Goal: Task Accomplishment & Management: Use online tool/utility

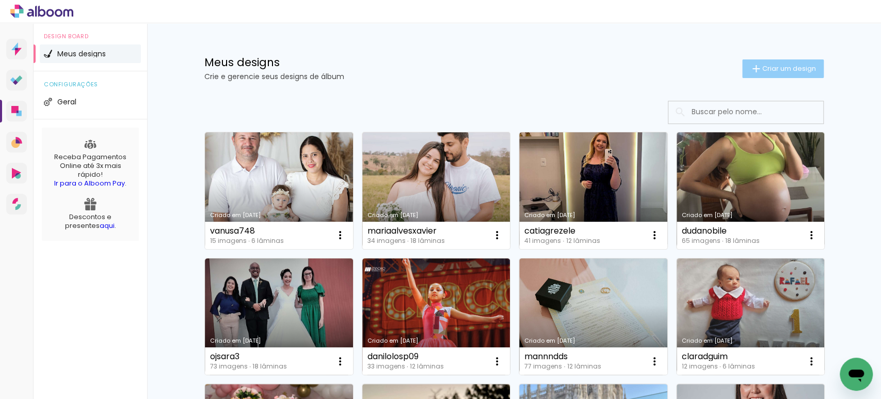
click at [791, 63] on paper-button "Criar um design" at bounding box center [783, 68] width 82 height 19
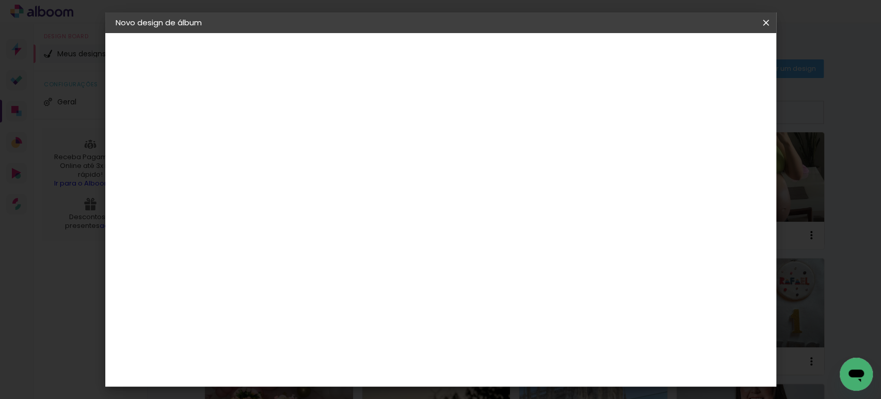
click at [284, 131] on input at bounding box center [284, 139] width 0 height 16
type input "ingridabernardo"
type paper-input "ingridabernardo"
click at [0, 0] on slot "Avançar" at bounding box center [0, 0] width 0 height 0
click at [0, 0] on slot "Tamanho Livre" at bounding box center [0, 0] width 0 height 0
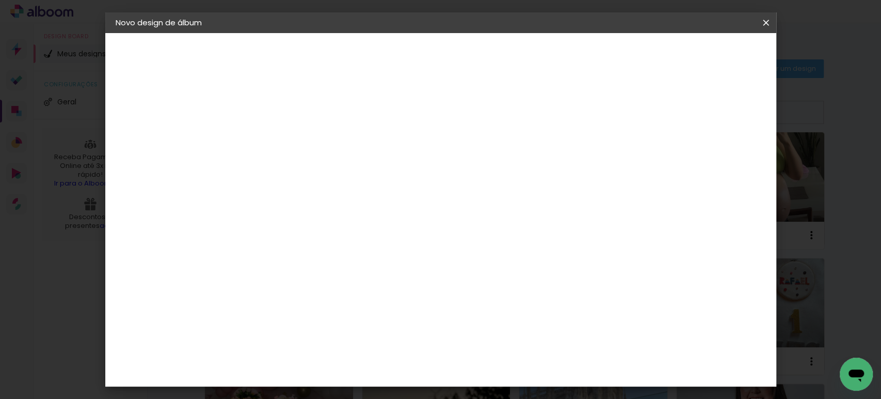
click at [0, 0] on slot "Avançar" at bounding box center [0, 0] width 0 height 0
click at [256, 296] on input "30" at bounding box center [251, 292] width 27 height 15
type input "20"
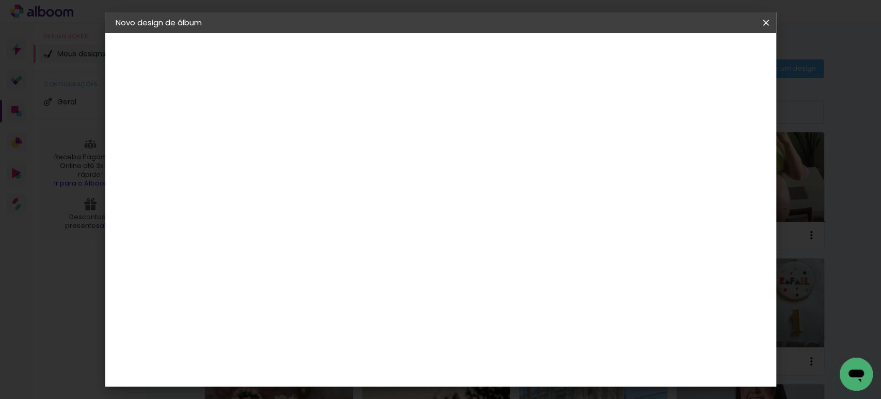
type paper-input "20"
click at [505, 365] on input "60" at bounding box center [497, 362] width 27 height 15
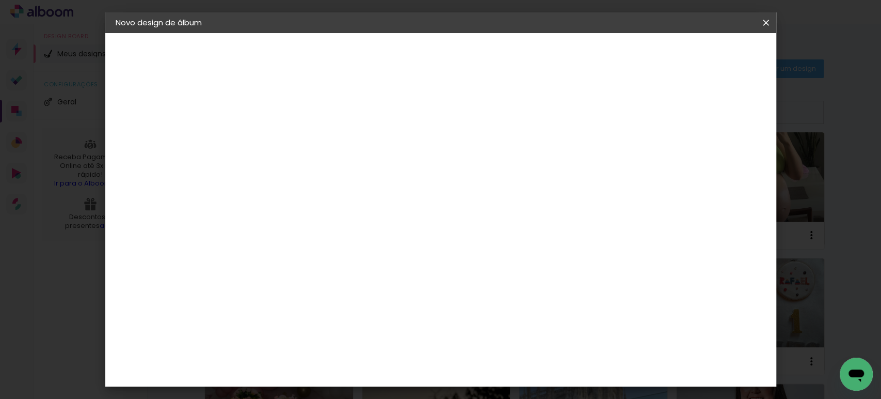
type input "40"
type paper-input "40"
type input "10"
type paper-input "10"
click at [711, 151] on input "10" at bounding box center [702, 155] width 19 height 15
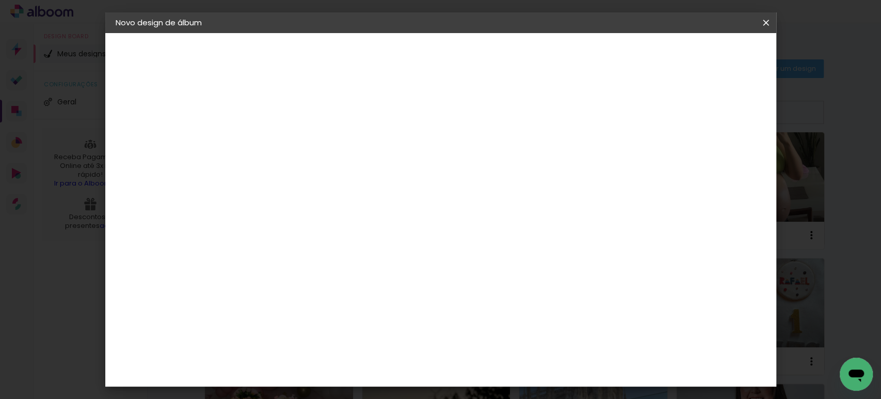
type input "11"
type paper-input "11"
click at [704, 152] on input "11" at bounding box center [698, 155] width 19 height 15
type input "12"
type paper-input "12"
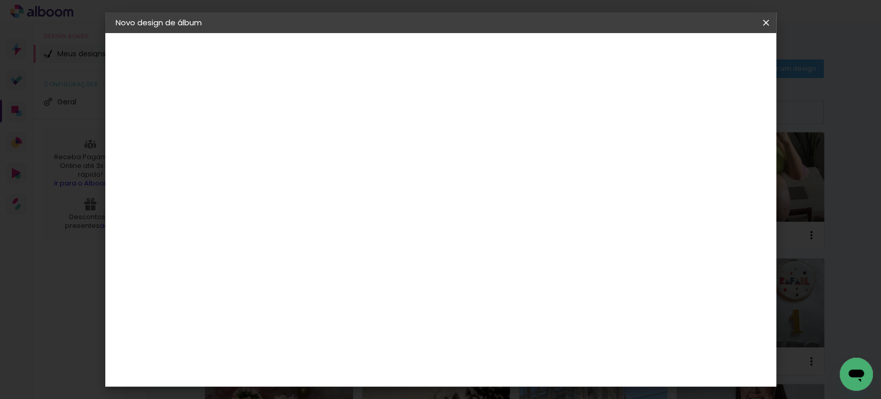
click at [704, 152] on input "12" at bounding box center [696, 155] width 19 height 15
click at [704, 152] on div "mm" at bounding box center [711, 155] width 15 height 15
type input "13"
type paper-input "13"
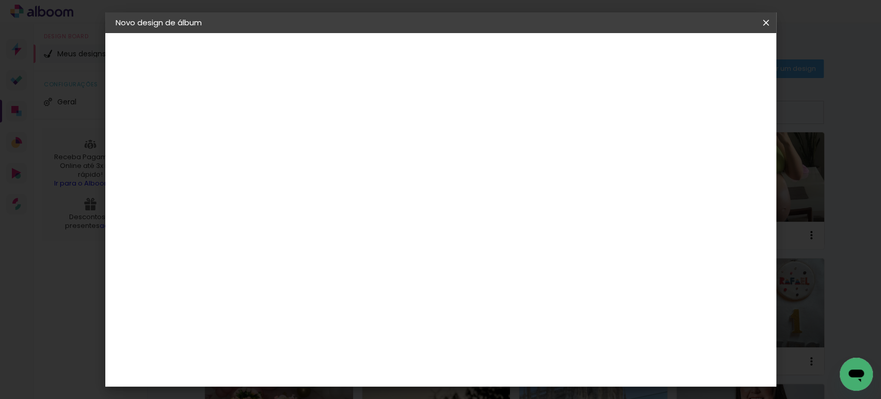
click at [702, 150] on input "13" at bounding box center [694, 155] width 19 height 15
click at [694, 146] on paper-input-container "13 mm" at bounding box center [699, 157] width 41 height 26
type input "14"
type paper-input "14"
click at [697, 152] on input "14" at bounding box center [692, 155] width 19 height 15
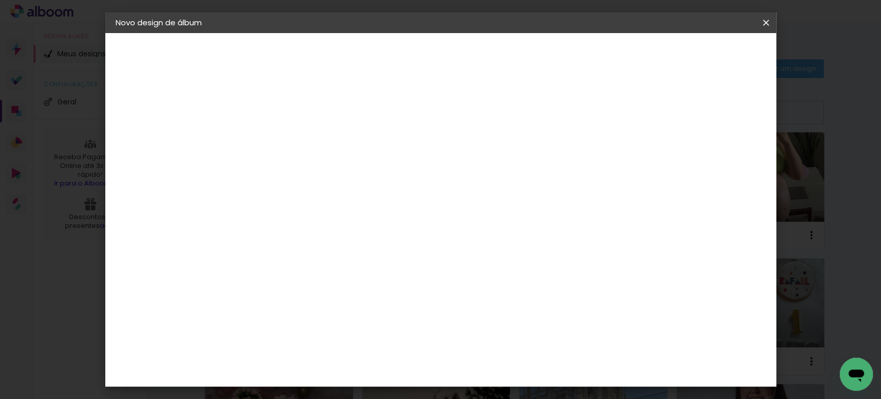
scroll to position [21, 0]
type input "15"
type paper-input "15"
click at [696, 206] on input "15" at bounding box center [690, 212] width 19 height 15
type input "1"
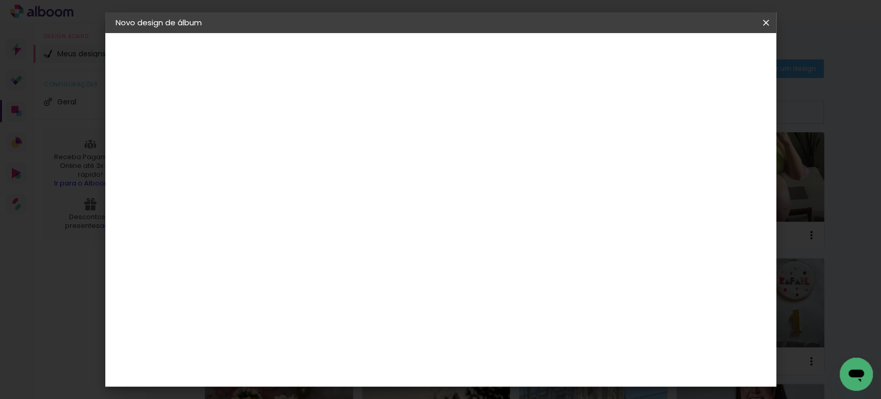
type paper-input "1"
click at [291, 100] on input "1" at bounding box center [278, 97] width 36 height 13
click at [701, 58] on span "Iniciar design" at bounding box center [677, 54] width 47 height 7
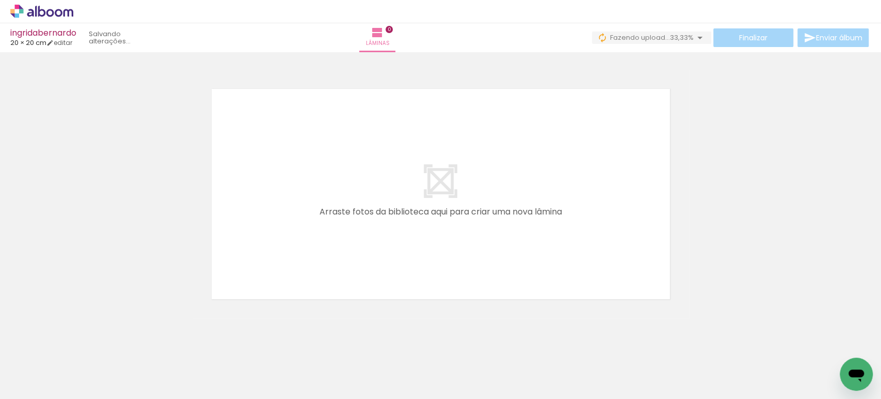
click at [143, 342] on iron-icon at bounding box center [138, 343] width 11 height 11
click at [86, 343] on iron-icon at bounding box center [80, 343] width 11 height 11
drag, startPoint x: 104, startPoint y: 368, endPoint x: 264, endPoint y: 205, distance: 228.1
click at [269, 194] on quentale-workspace at bounding box center [440, 199] width 881 height 399
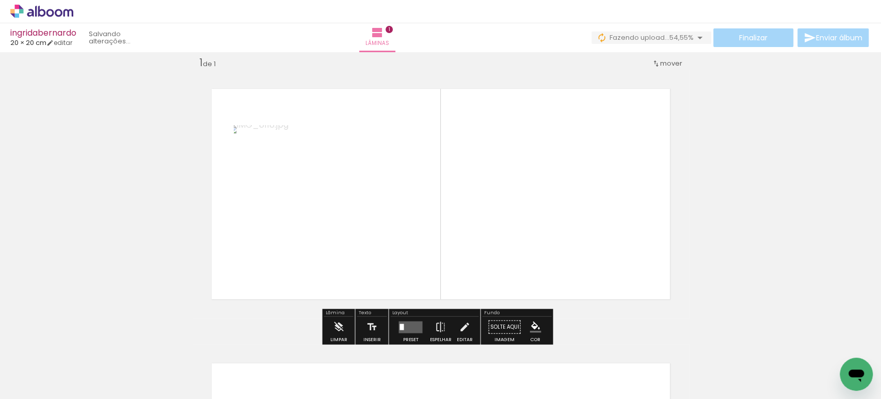
scroll to position [12, 0]
drag, startPoint x: 163, startPoint y: 344, endPoint x: 352, endPoint y: 180, distance: 250.6
click at [352, 180] on quentale-workspace at bounding box center [440, 199] width 881 height 399
drag, startPoint x: 225, startPoint y: 357, endPoint x: 410, endPoint y: 231, distance: 223.8
click at [440, 193] on quentale-workspace at bounding box center [440, 199] width 881 height 399
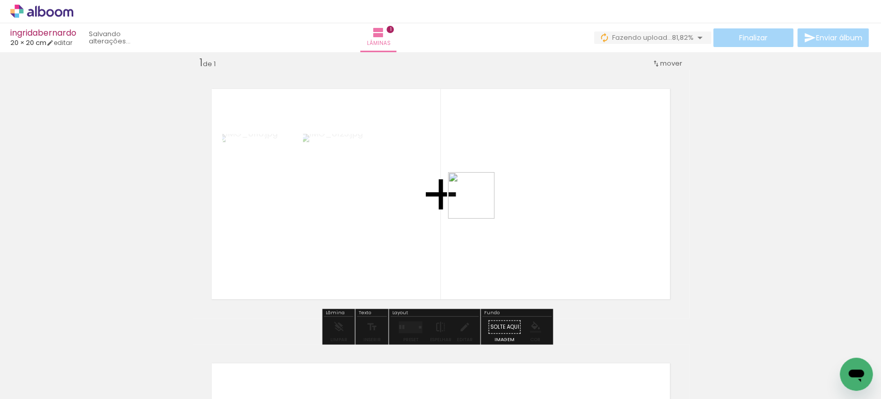
drag, startPoint x: 283, startPoint y: 353, endPoint x: 497, endPoint y: 190, distance: 268.2
click at [496, 192] on quentale-workspace at bounding box center [440, 199] width 881 height 399
click at [405, 321] on quentale-layouter at bounding box center [411, 327] width 24 height 12
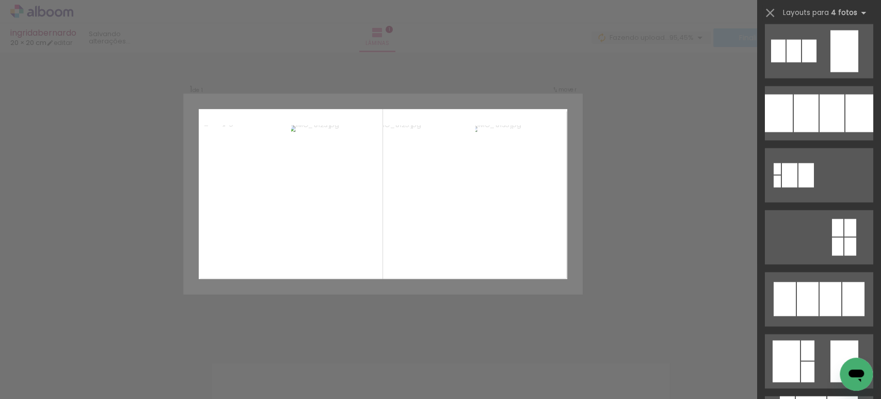
scroll to position [1433, 0]
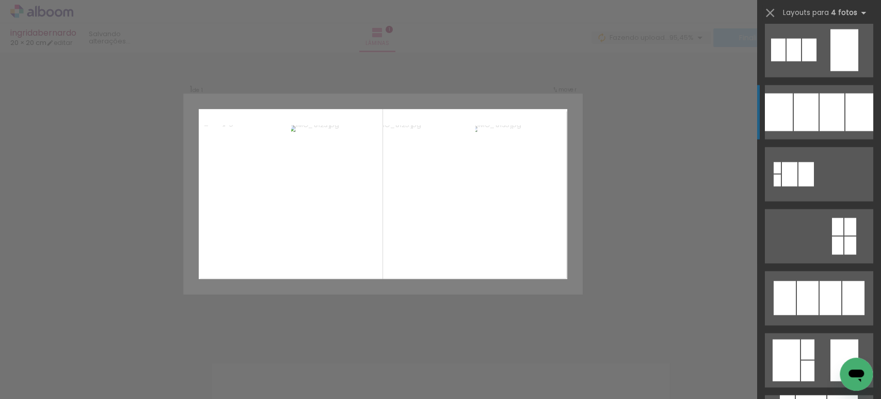
click at [787, 106] on div at bounding box center [779, 112] width 28 height 38
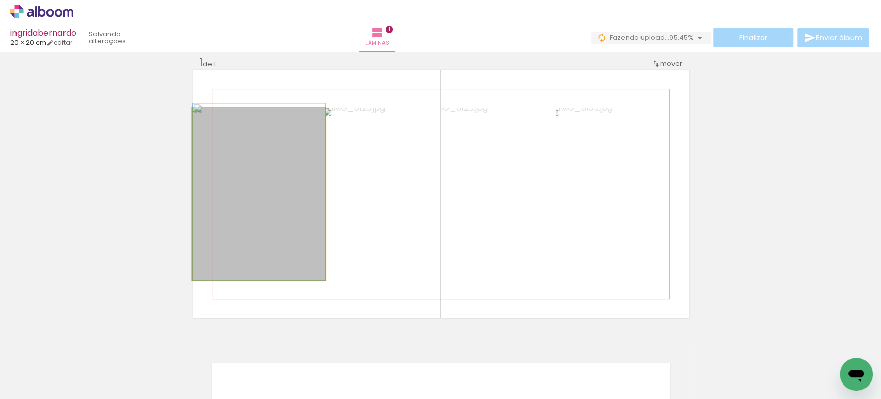
drag, startPoint x: 256, startPoint y: 216, endPoint x: 281, endPoint y: 185, distance: 40.0
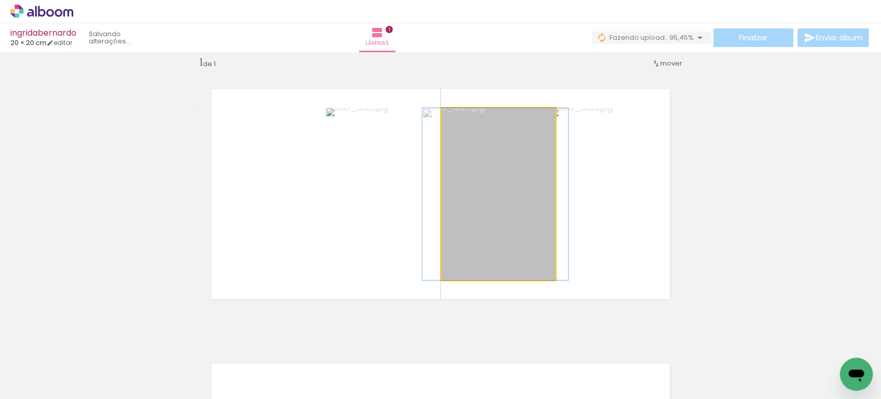
drag, startPoint x: 486, startPoint y: 195, endPoint x: 481, endPoint y: 163, distance: 32.0
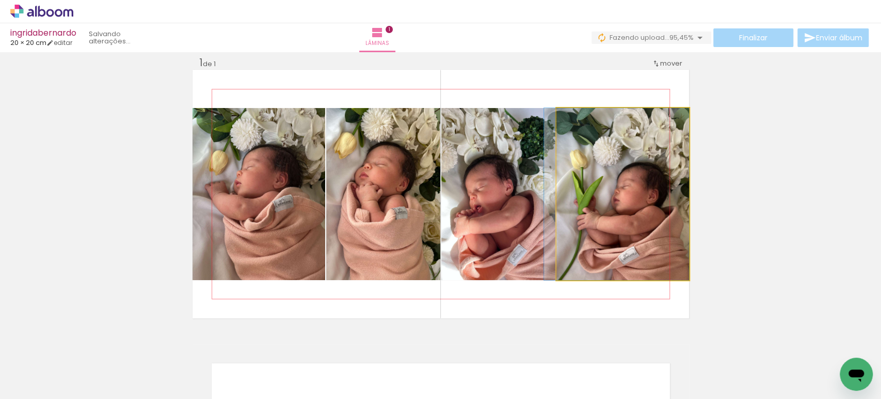
drag, startPoint x: 635, startPoint y: 196, endPoint x: 608, endPoint y: 181, distance: 30.9
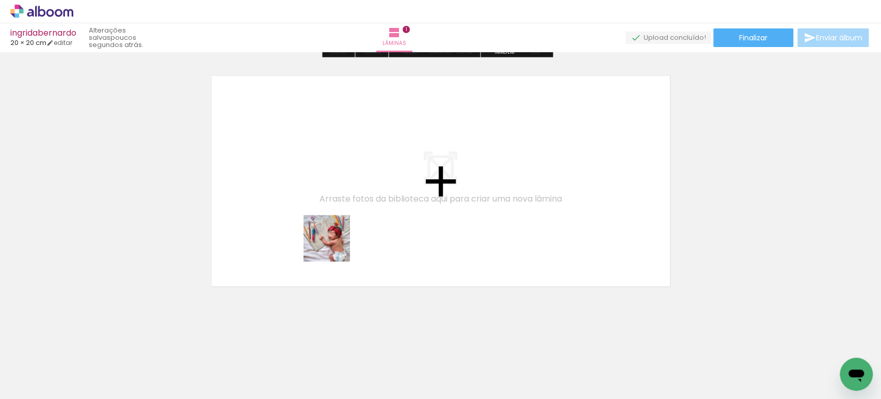
drag, startPoint x: 335, startPoint y: 365, endPoint x: 335, endPoint y: 234, distance: 130.6
click at [335, 234] on quentale-workspace at bounding box center [440, 199] width 881 height 399
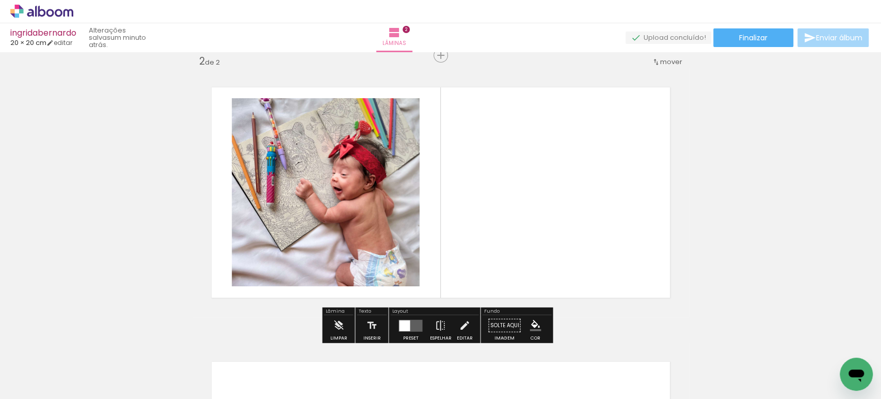
scroll to position [287, 0]
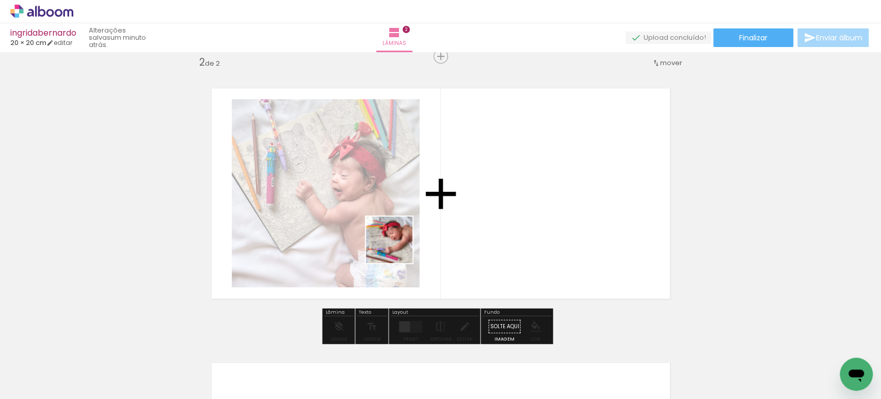
drag, startPoint x: 405, startPoint y: 362, endPoint x: 409, endPoint y: 238, distance: 124.0
click at [396, 226] on quentale-workspace at bounding box center [440, 199] width 881 height 399
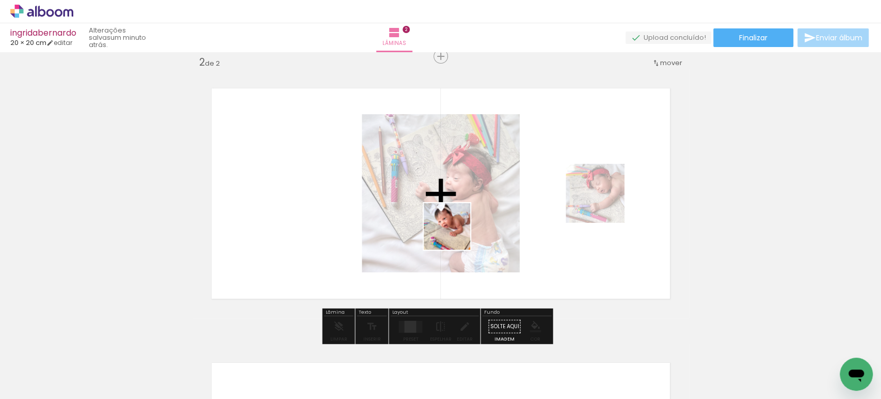
drag, startPoint x: 457, startPoint y: 304, endPoint x: 463, endPoint y: 243, distance: 61.2
click at [455, 226] on quentale-workspace at bounding box center [440, 199] width 881 height 399
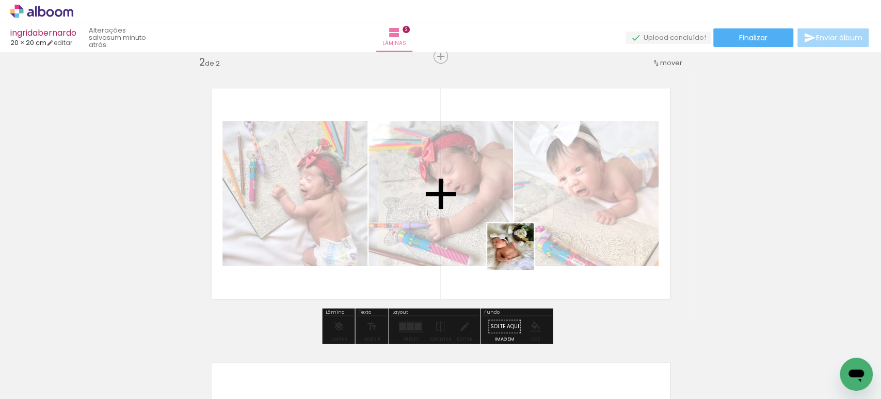
drag, startPoint x: 515, startPoint y: 365, endPoint x: 519, endPoint y: 244, distance: 121.4
click at [519, 249] on quentale-workspace at bounding box center [440, 199] width 881 height 399
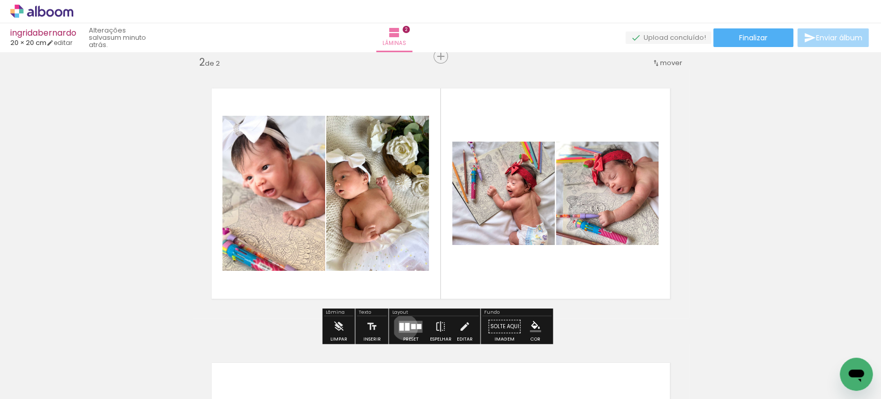
click at [405, 326] on div at bounding box center [407, 326] width 5 height 8
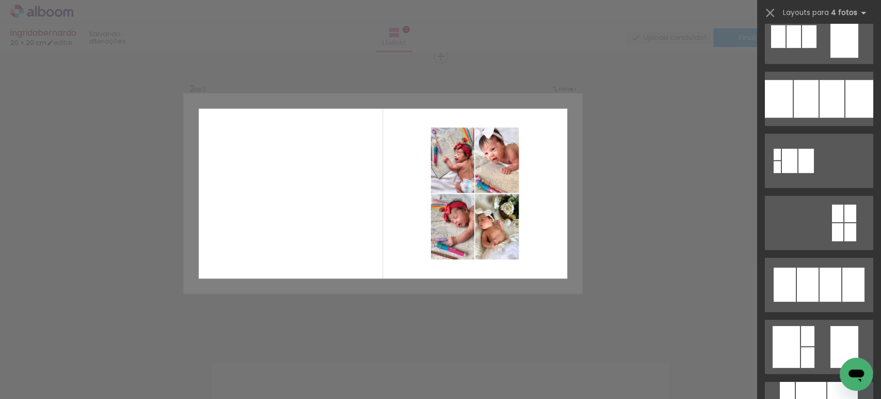
scroll to position [2006, 0]
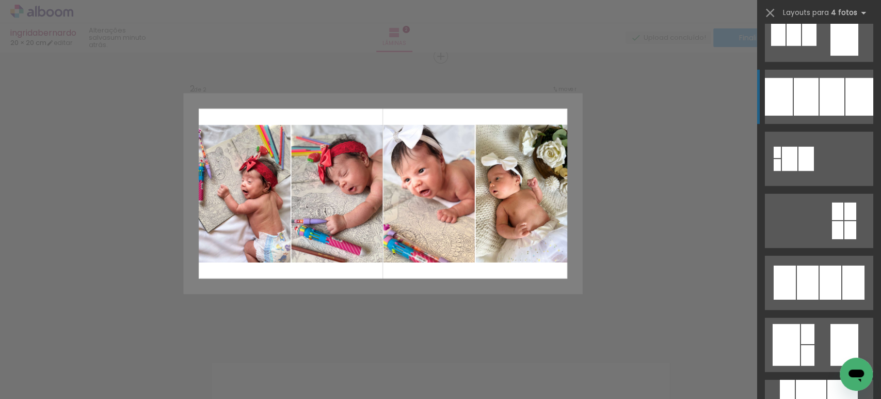
click at [809, 94] on div at bounding box center [806, 97] width 25 height 38
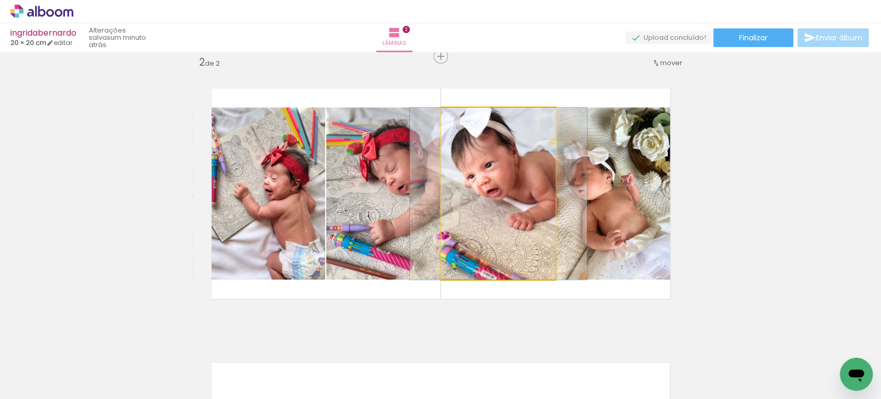
click at [523, 193] on quentale-photo at bounding box center [498, 193] width 114 height 172
click at [515, 196] on quentale-photo at bounding box center [498, 193] width 114 height 172
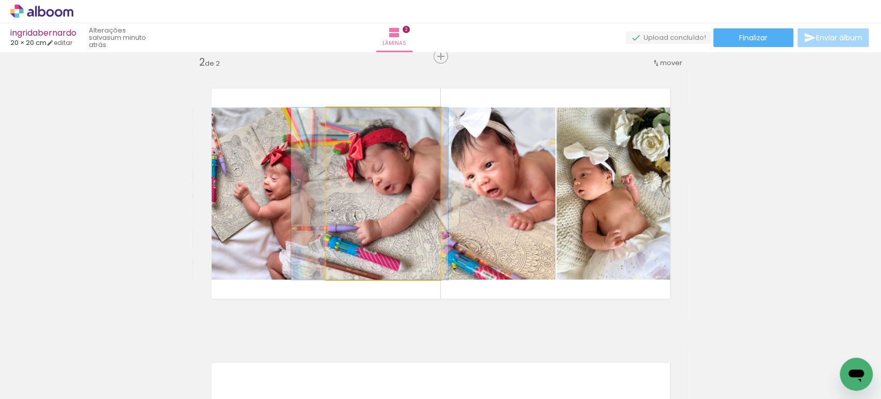
drag, startPoint x: 373, startPoint y: 211, endPoint x: 359, endPoint y: 208, distance: 13.9
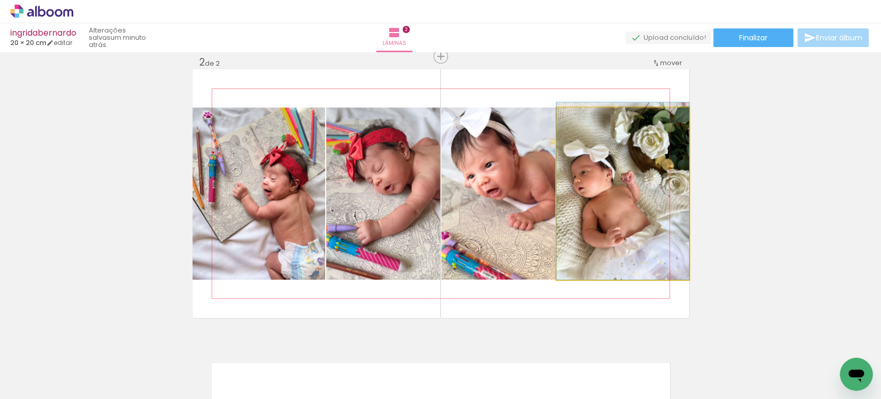
drag, startPoint x: 625, startPoint y: 206, endPoint x: 619, endPoint y: 201, distance: 7.3
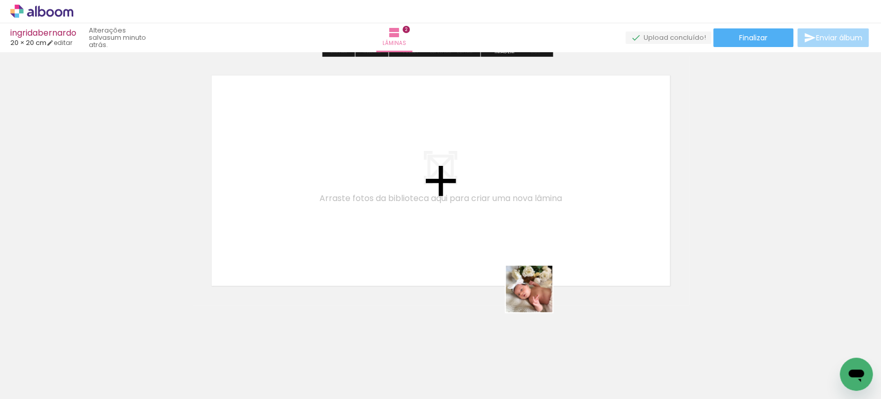
drag, startPoint x: 537, startPoint y: 296, endPoint x: 444, endPoint y: 189, distance: 142.0
click at [444, 189] on quentale-workspace at bounding box center [440, 199] width 881 height 399
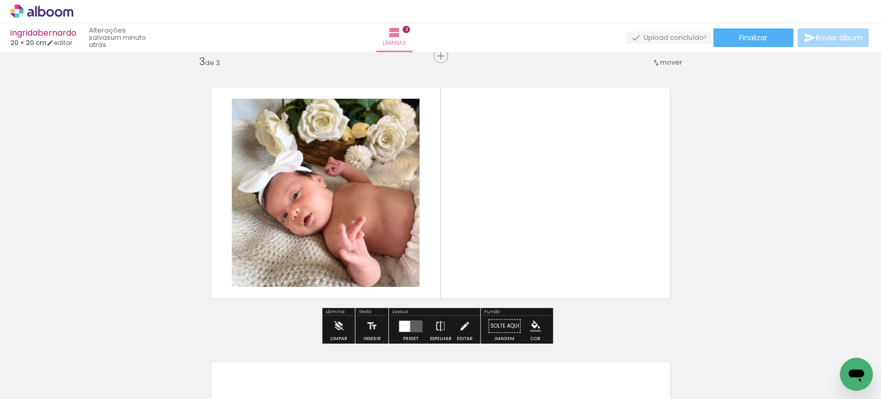
scroll to position [561, 0]
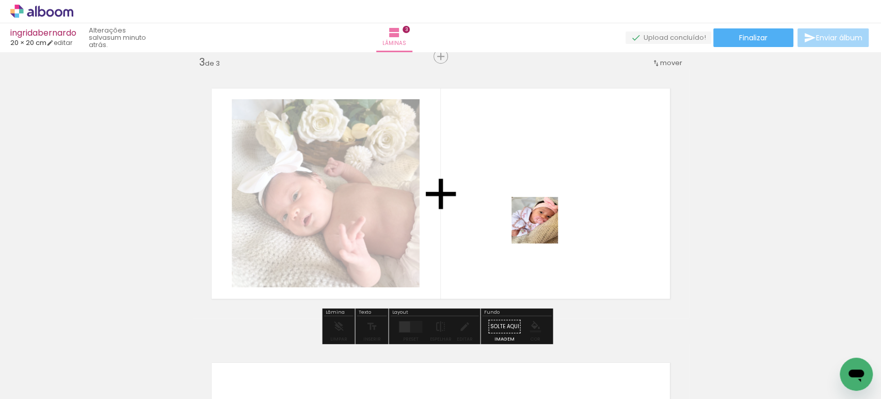
drag, startPoint x: 640, startPoint y: 349, endPoint x: 538, endPoint y: 221, distance: 164.2
click at [538, 221] on quentale-workspace at bounding box center [440, 199] width 881 height 399
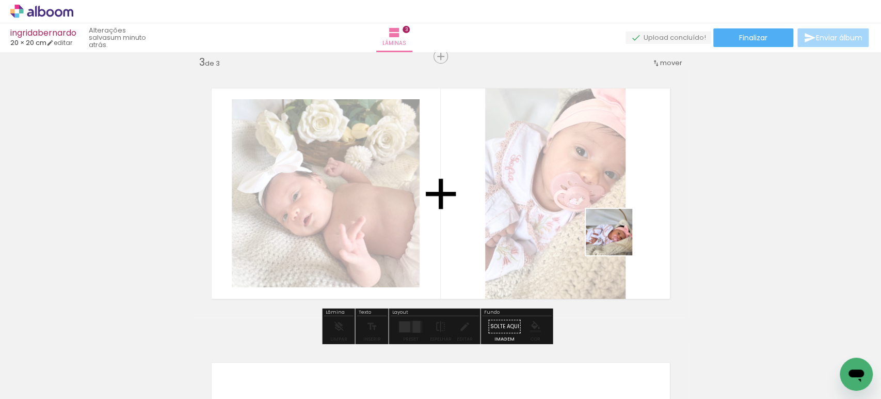
drag, startPoint x: 673, startPoint y: 359, endPoint x: 610, endPoint y: 212, distance: 160.3
click at [606, 211] on quentale-workspace at bounding box center [440, 199] width 881 height 399
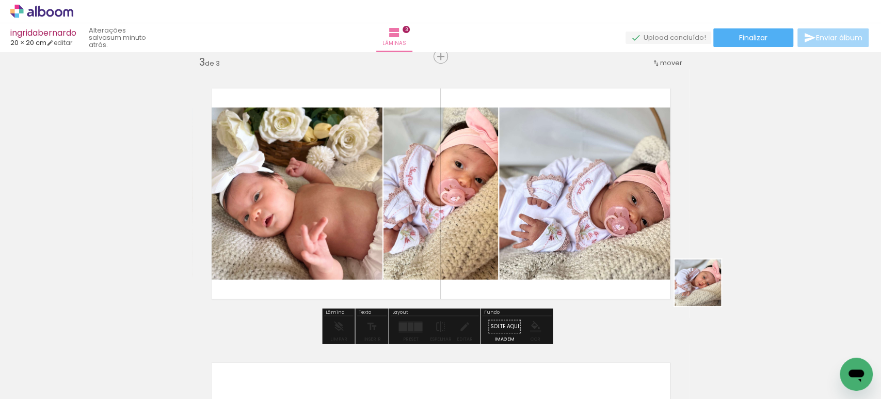
drag, startPoint x: 736, startPoint y: 342, endPoint x: 646, endPoint y: 188, distance: 177.7
click at [648, 193] on quentale-workspace at bounding box center [440, 199] width 881 height 399
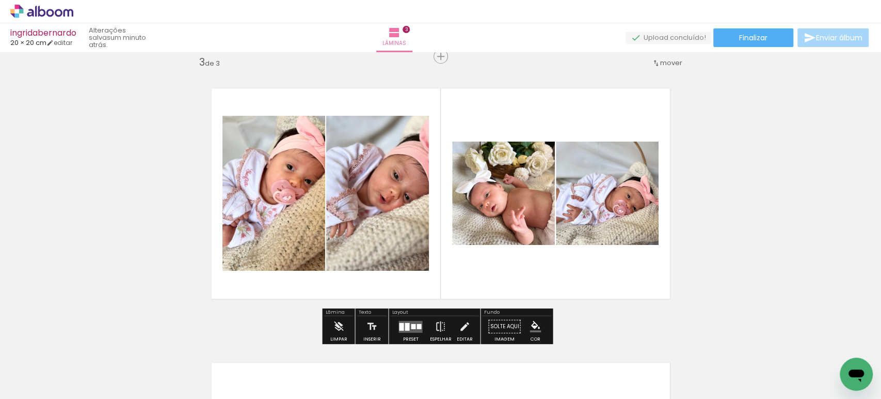
click at [409, 322] on quentale-layouter at bounding box center [411, 326] width 24 height 12
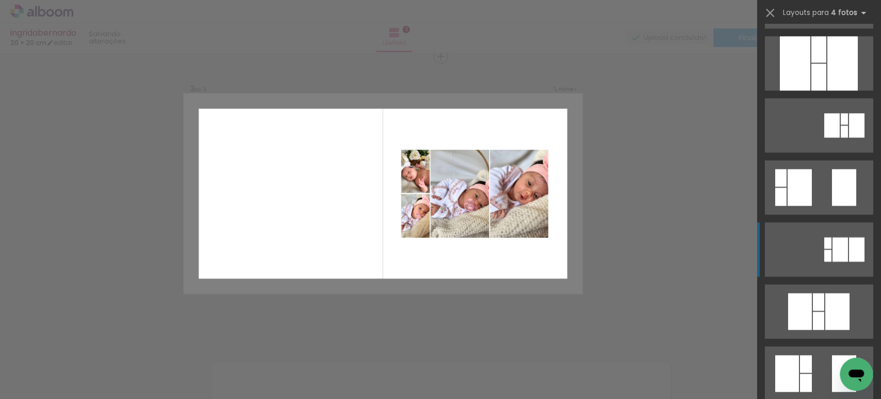
scroll to position [738, 0]
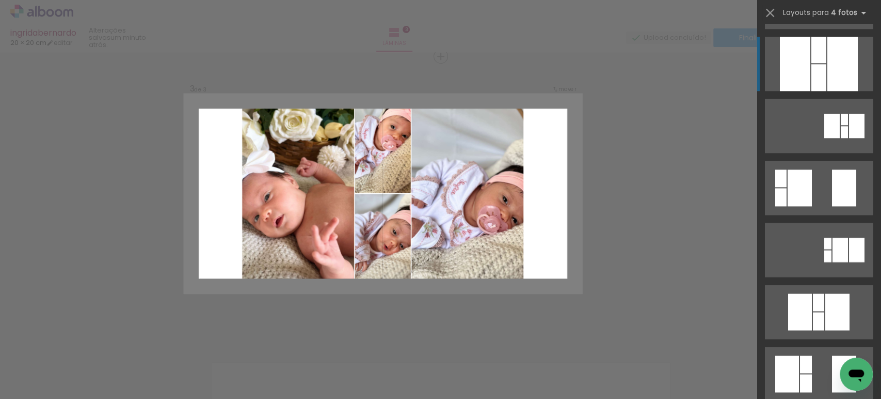
click at [804, 61] on div at bounding box center [795, 64] width 30 height 54
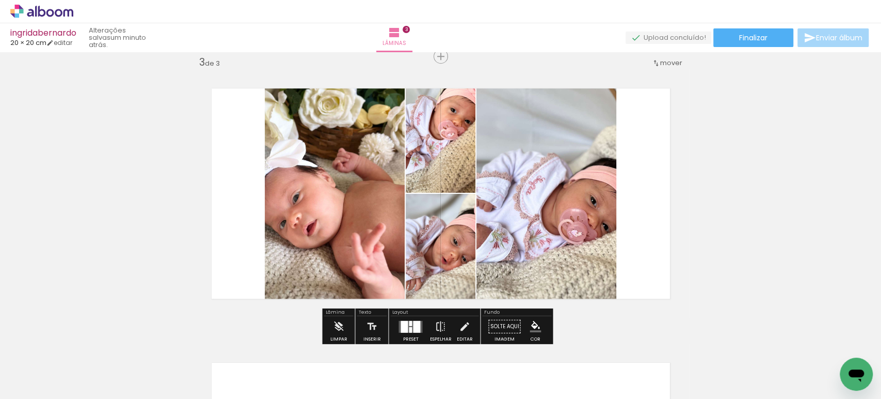
click at [335, 210] on quentale-photo at bounding box center [335, 193] width 140 height 248
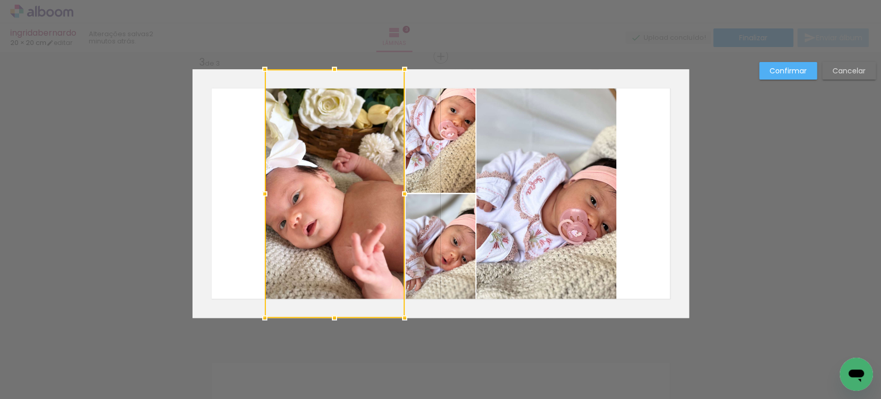
click at [335, 210] on div at bounding box center [335, 193] width 140 height 248
click at [410, 170] on quentale-photo at bounding box center [441, 130] width 70 height 123
click at [415, 234] on div at bounding box center [370, 193] width 211 height 248
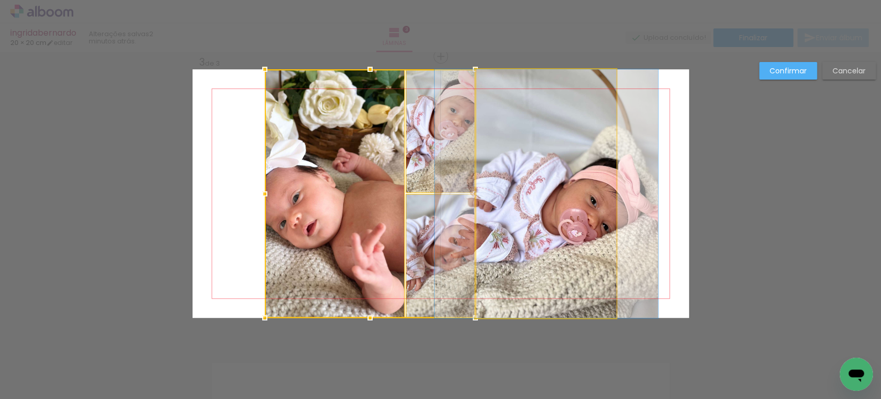
click at [581, 171] on quentale-photo at bounding box center [546, 193] width 140 height 248
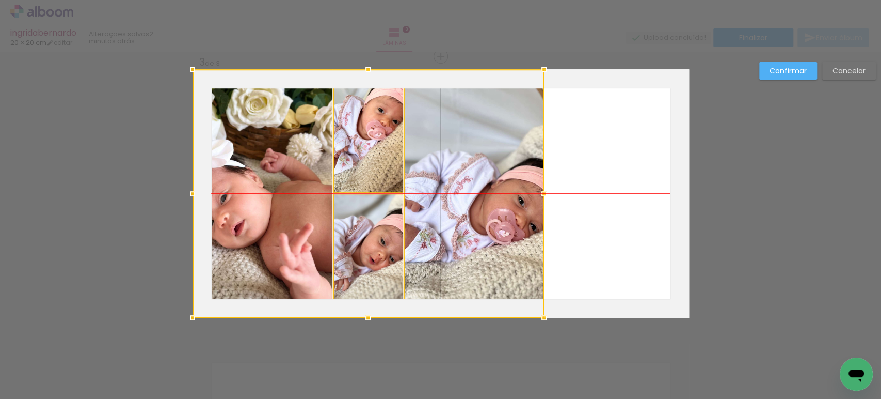
drag, startPoint x: 580, startPoint y: 192, endPoint x: 483, endPoint y: 181, distance: 97.7
click at [483, 181] on div at bounding box center [369, 193] width 352 height 248
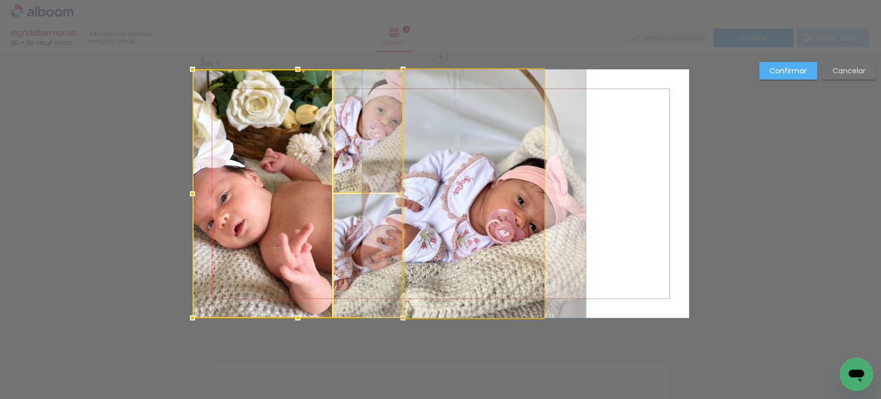
click at [483, 181] on quentale-photo at bounding box center [474, 193] width 140 height 248
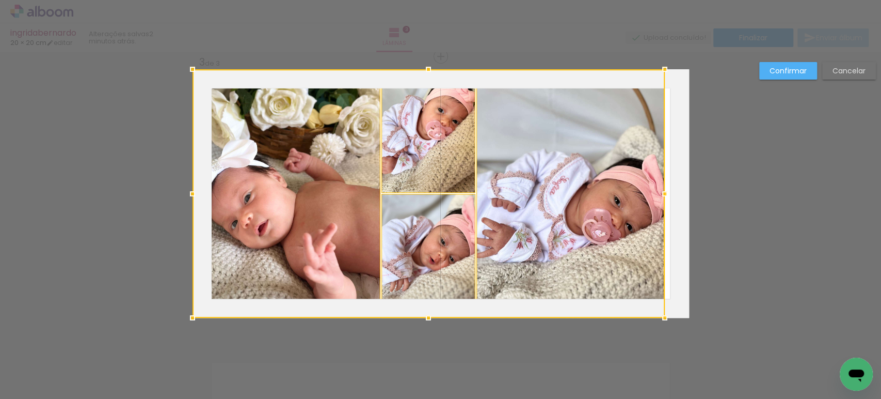
drag, startPoint x: 567, startPoint y: 194, endPoint x: 773, endPoint y: 208, distance: 206.4
click at [773, 207] on div "Inserir lâmina 1 de 3 Inserir lâmina 2 de 3 Inserir lâmina 3 de 3 Confirmar Can…" at bounding box center [440, 51] width 881 height 1121
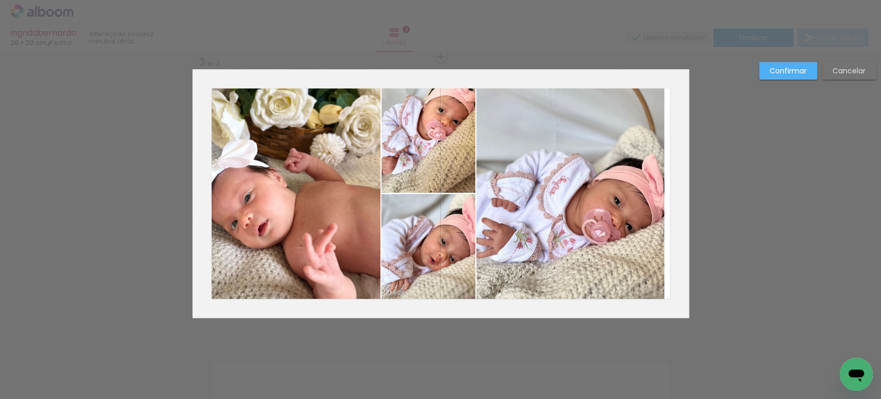
click at [296, 187] on quentale-photo at bounding box center [287, 193] width 188 height 248
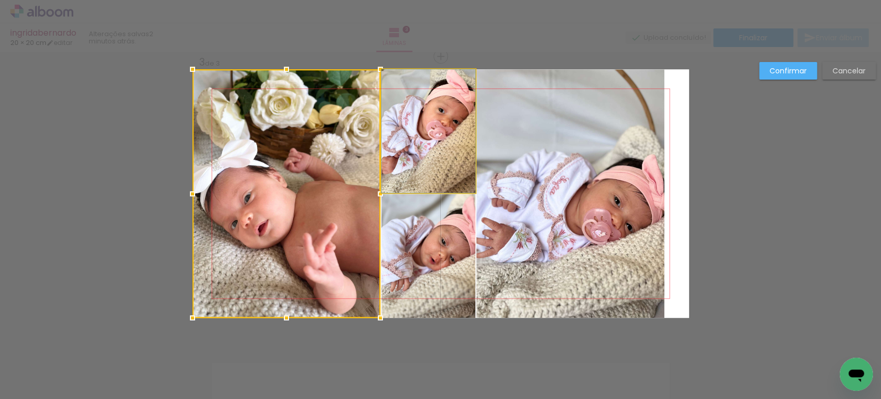
click at [412, 153] on quentale-photo at bounding box center [428, 130] width 94 height 123
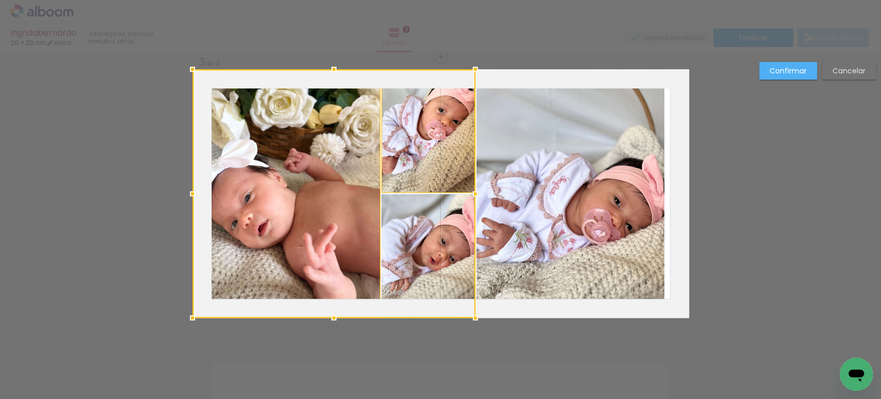
click at [411, 235] on div at bounding box center [334, 193] width 283 height 248
click at [554, 184] on quentale-photo at bounding box center [570, 193] width 188 height 248
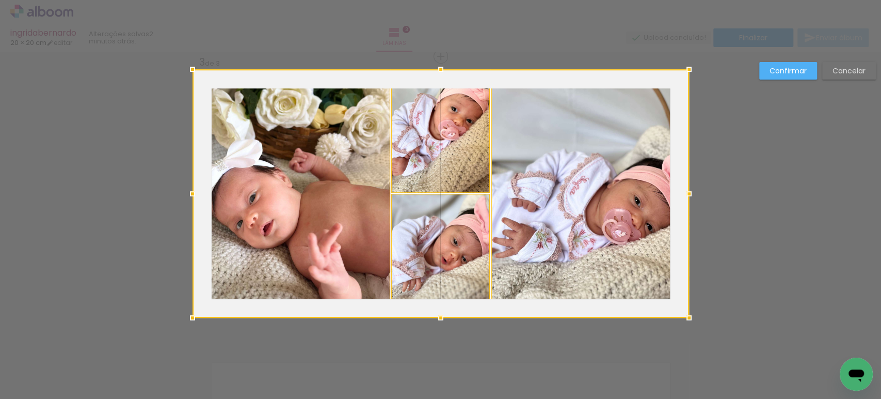
drag, startPoint x: 661, startPoint y: 193, endPoint x: 597, endPoint y: 185, distance: 64.5
click at [597, 185] on div at bounding box center [441, 193] width 497 height 248
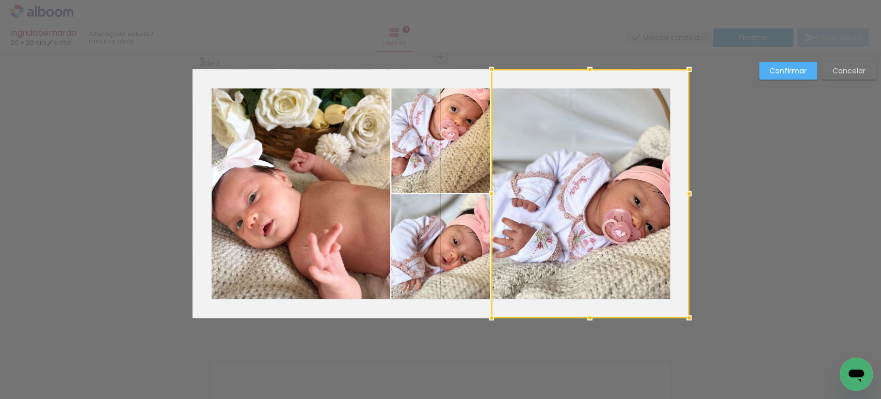
click at [790, 61] on div "Confirmar Cancelar" at bounding box center [440, 51] width 881 height 1121
click at [0, 0] on slot "Confirmar" at bounding box center [0, 0] width 0 height 0
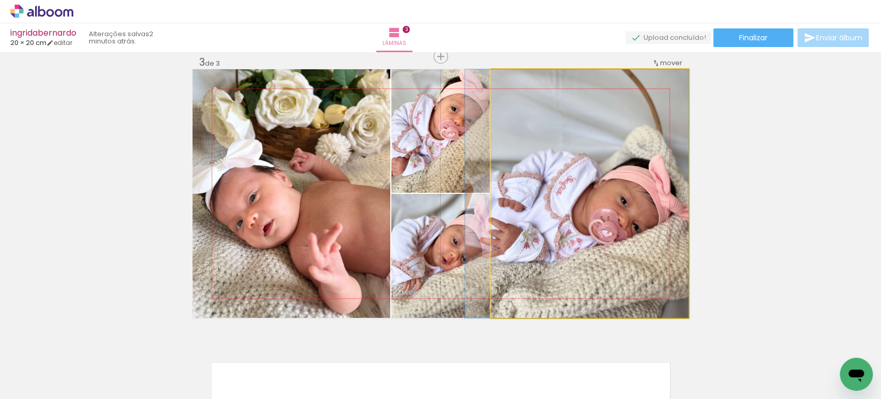
drag, startPoint x: 573, startPoint y: 224, endPoint x: 553, endPoint y: 221, distance: 19.9
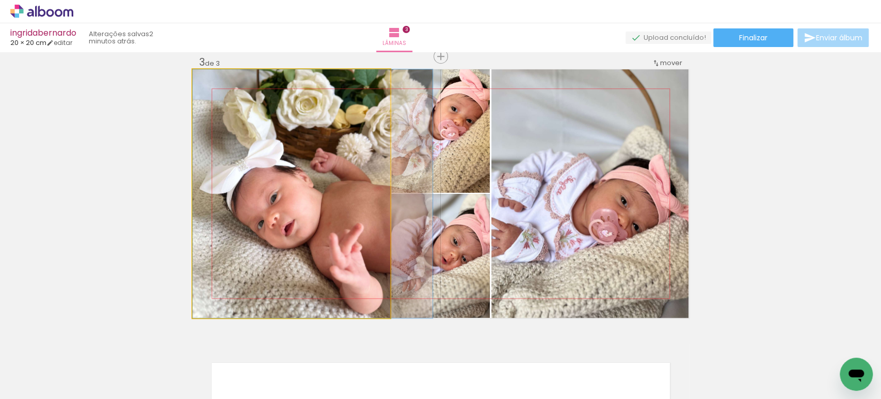
drag, startPoint x: 277, startPoint y: 241, endPoint x: 306, endPoint y: 238, distance: 29.0
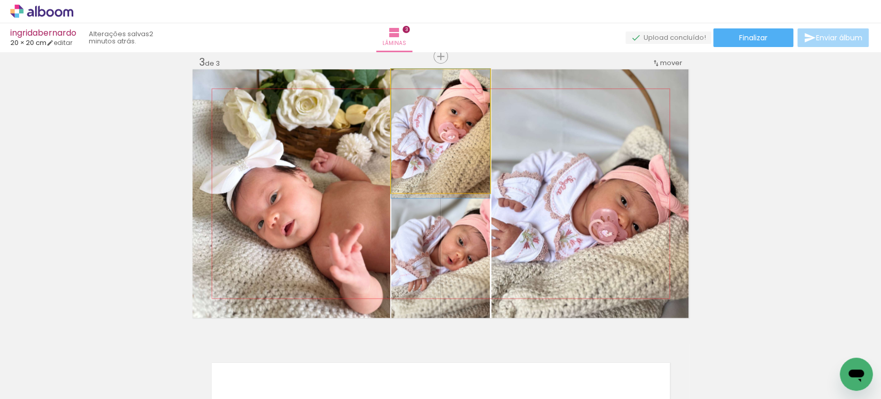
drag, startPoint x: 425, startPoint y: 136, endPoint x: 460, endPoint y: 167, distance: 46.1
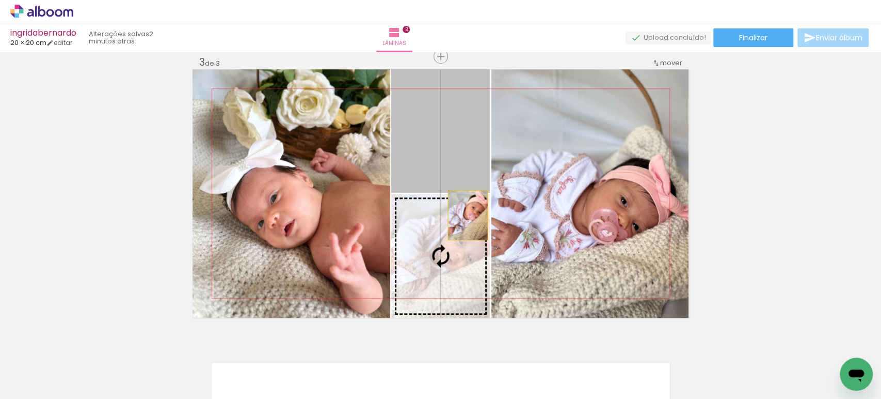
drag, startPoint x: 462, startPoint y: 125, endPoint x: 464, endPoint y: 224, distance: 98.6
click at [0, 0] on slot at bounding box center [0, 0] width 0 height 0
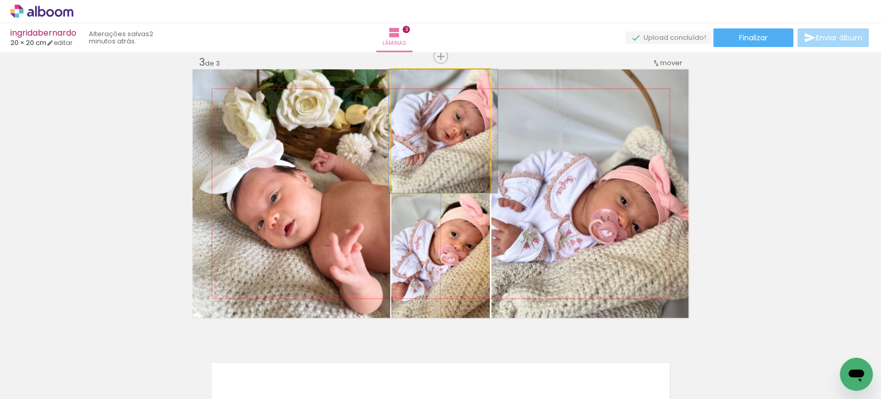
drag, startPoint x: 467, startPoint y: 120, endPoint x: 469, endPoint y: 148, distance: 27.5
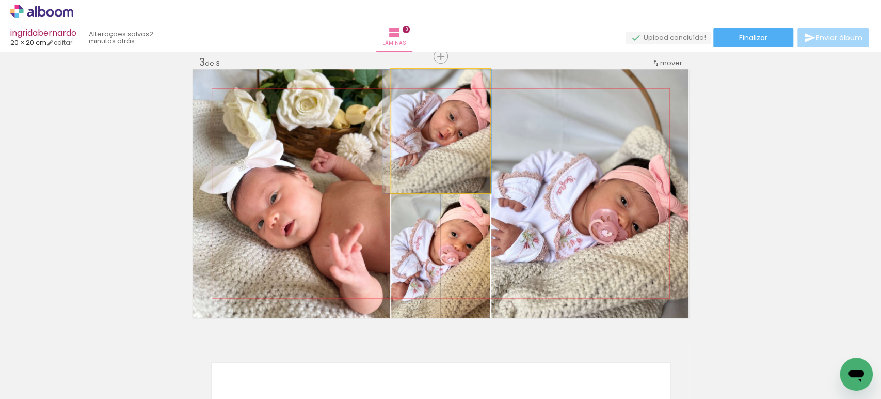
drag, startPoint x: 447, startPoint y: 148, endPoint x: 441, endPoint y: 148, distance: 6.2
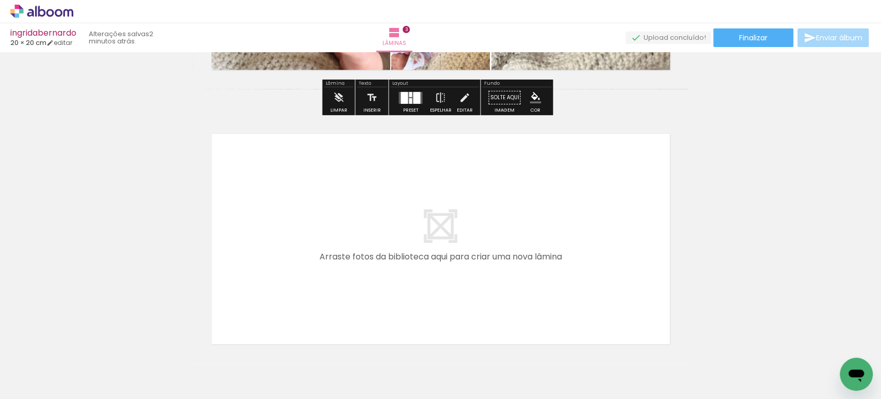
scroll to position [0, 479]
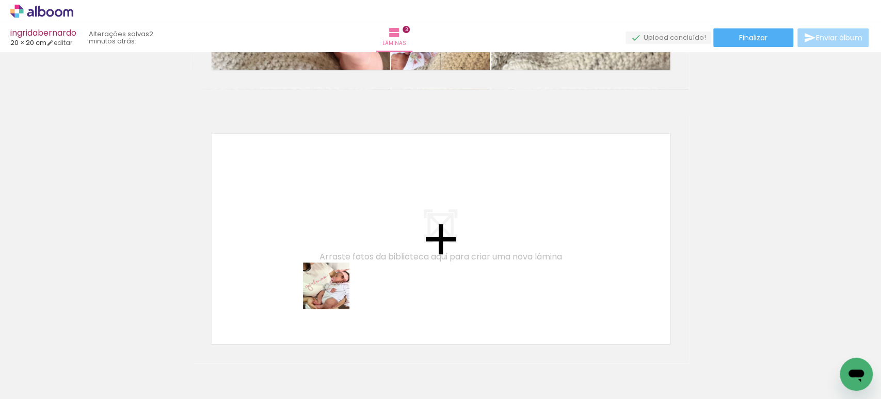
drag, startPoint x: 336, startPoint y: 371, endPoint x: 330, endPoint y: 254, distance: 116.3
click at [330, 254] on quentale-workspace at bounding box center [440, 199] width 881 height 399
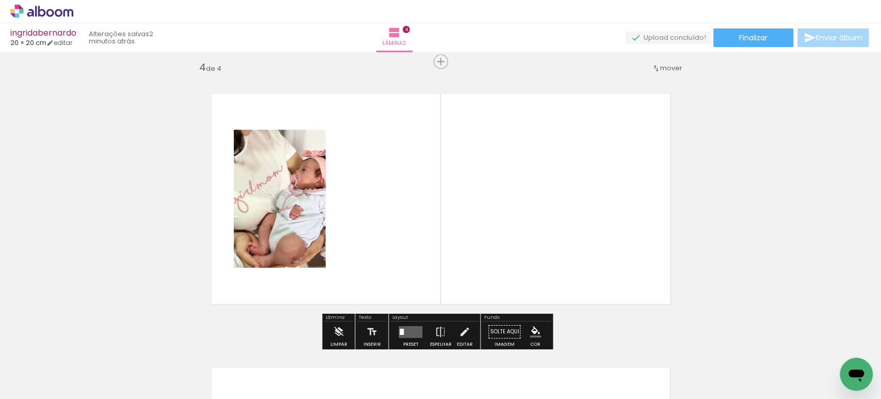
scroll to position [835, 0]
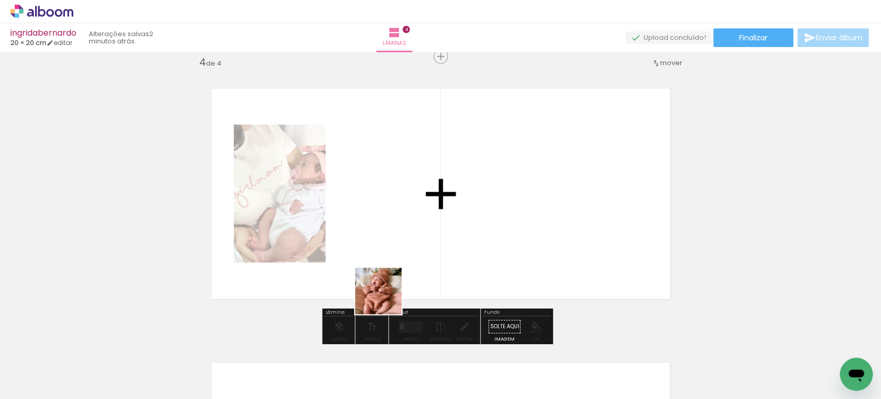
drag, startPoint x: 386, startPoint y: 314, endPoint x: 384, endPoint y: 220, distance: 94.0
click at [384, 220] on quentale-workspace at bounding box center [440, 199] width 881 height 399
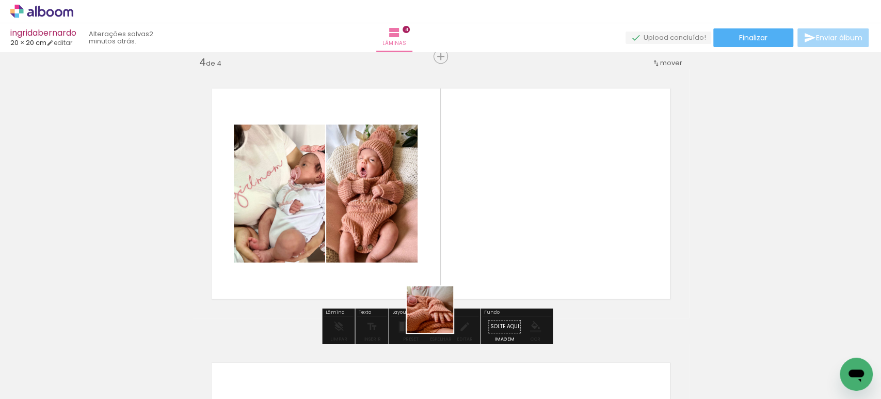
drag, startPoint x: 434, startPoint y: 342, endPoint x: 459, endPoint y: 229, distance: 115.5
click at [440, 209] on quentale-workspace at bounding box center [440, 199] width 881 height 399
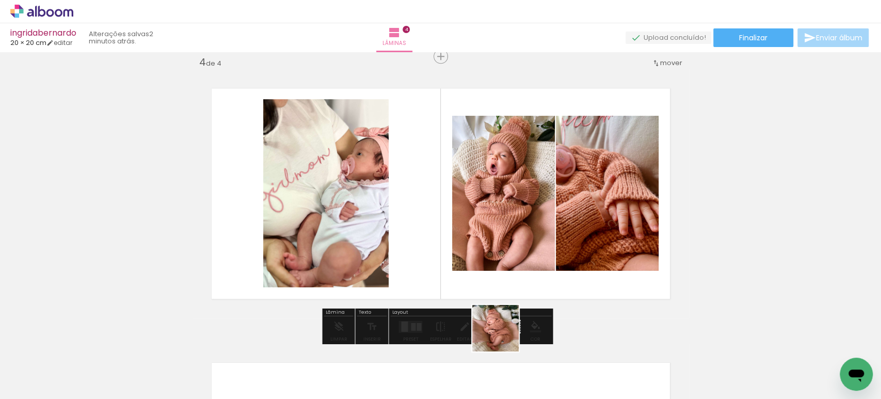
drag, startPoint x: 502, startPoint y: 342, endPoint x: 524, endPoint y: 212, distance: 132.0
click at [515, 227] on quentale-workspace at bounding box center [440, 199] width 881 height 399
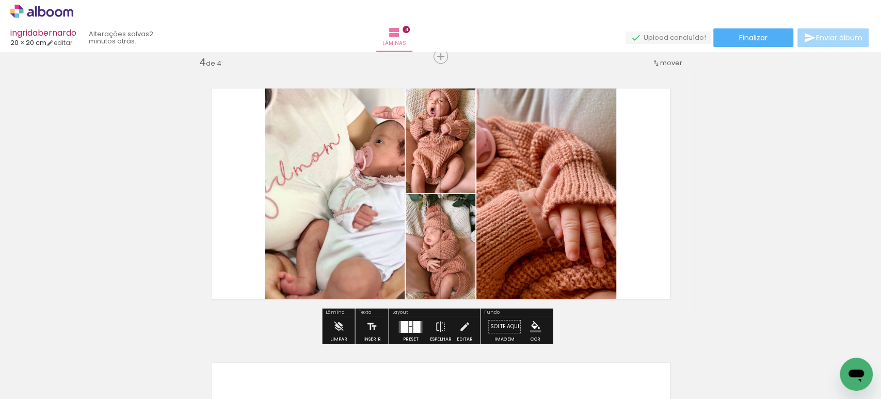
click at [409, 329] on div at bounding box center [410, 329] width 3 height 6
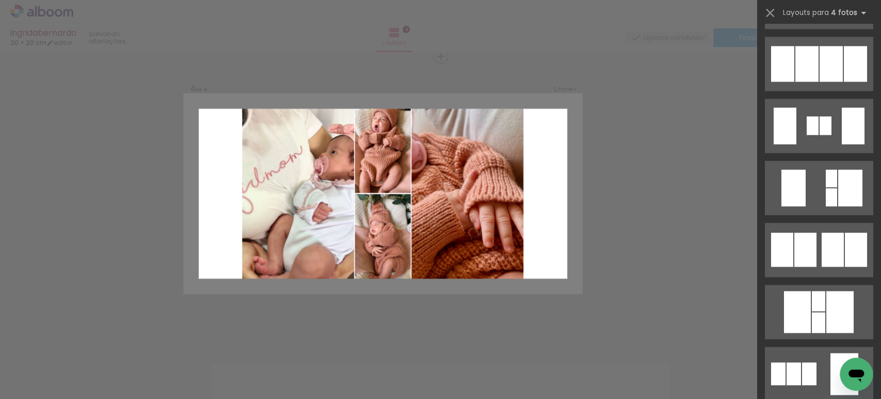
scroll to position [0, 0]
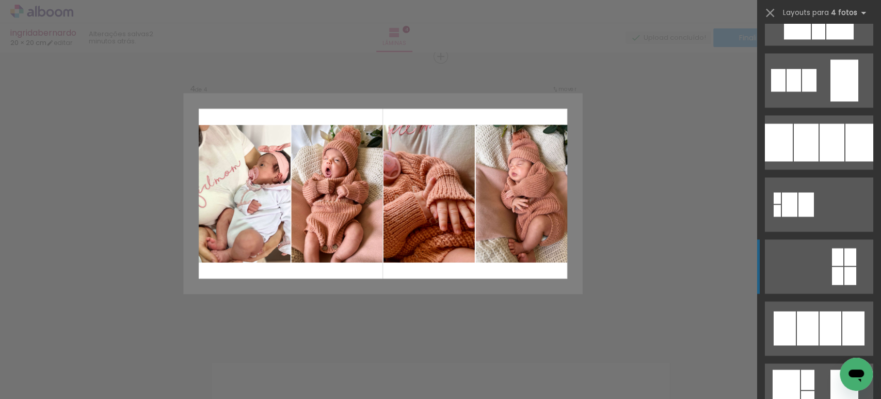
click at [807, 156] on div at bounding box center [806, 142] width 25 height 38
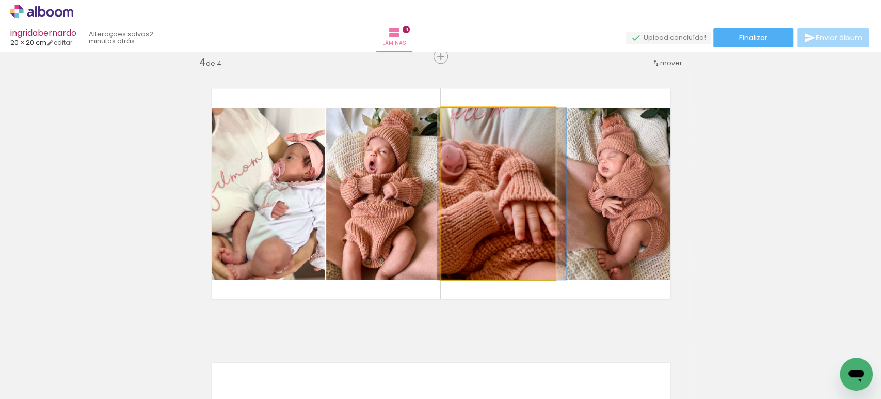
drag, startPoint x: 469, startPoint y: 221, endPoint x: 472, endPoint y: 194, distance: 27.5
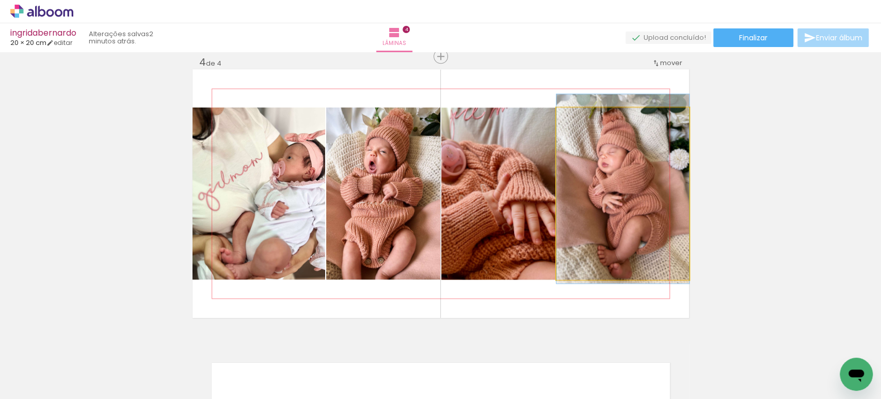
drag, startPoint x: 608, startPoint y: 187, endPoint x: 600, endPoint y: 183, distance: 8.6
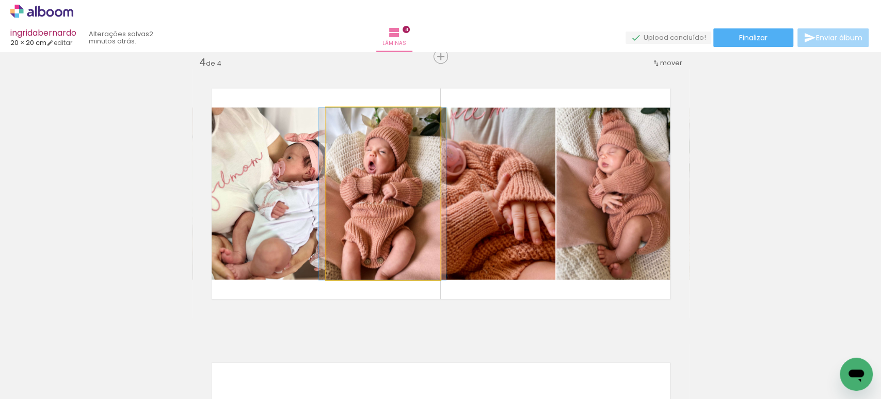
drag, startPoint x: 355, startPoint y: 201, endPoint x: 354, endPoint y: 191, distance: 10.3
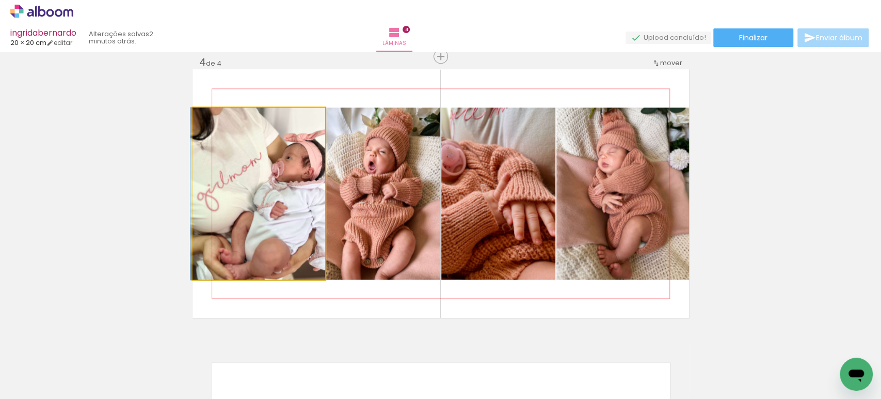
drag, startPoint x: 283, startPoint y: 206, endPoint x: 272, endPoint y: 201, distance: 12.5
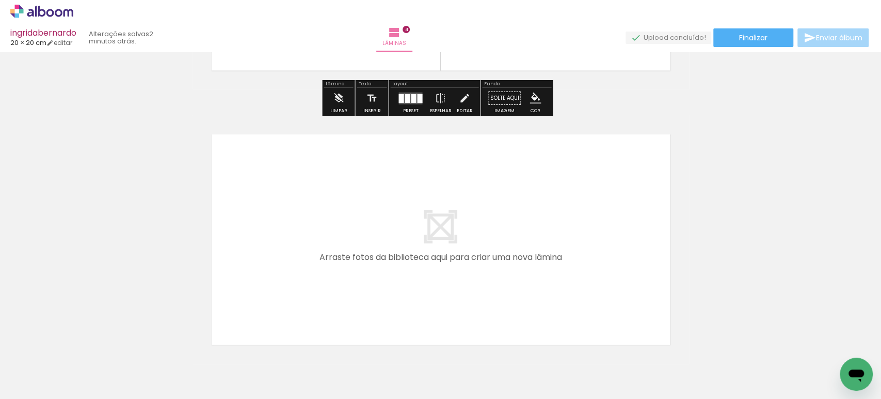
scroll to position [1064, 0]
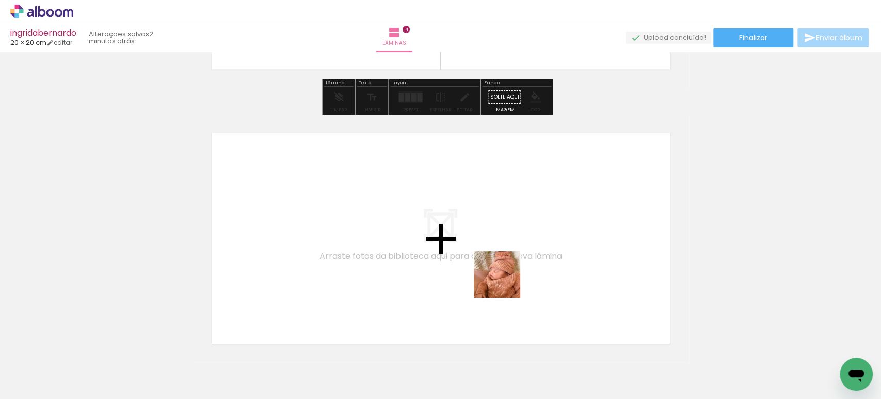
drag, startPoint x: 558, startPoint y: 368, endPoint x: 493, endPoint y: 254, distance: 131.3
click at [493, 254] on quentale-workspace at bounding box center [440, 199] width 881 height 399
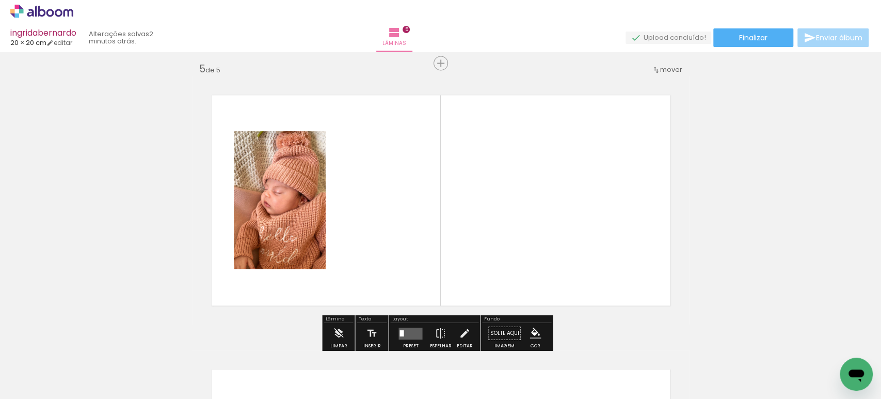
scroll to position [1109, 0]
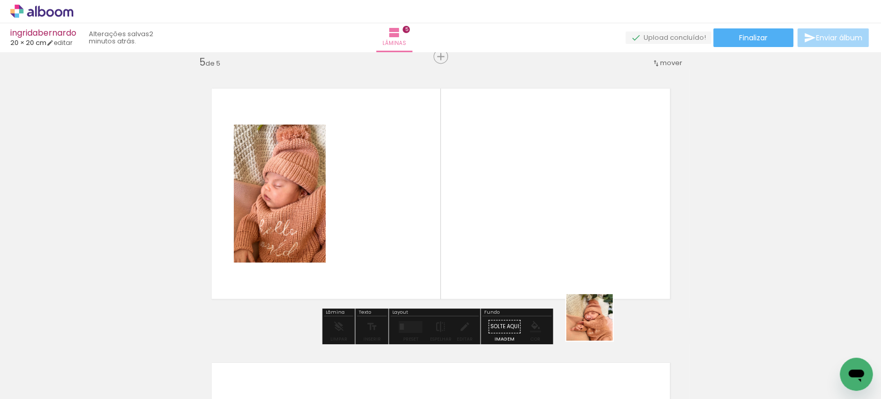
drag, startPoint x: 608, startPoint y: 355, endPoint x: 542, endPoint y: 233, distance: 138.4
click at [543, 235] on quentale-workspace at bounding box center [440, 199] width 881 height 399
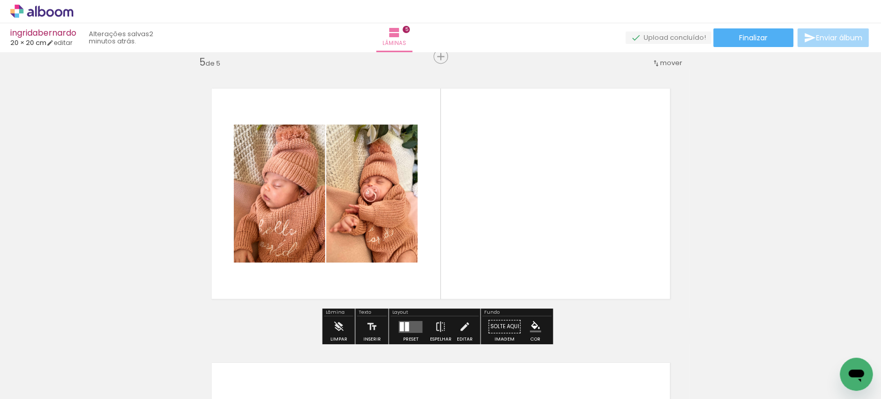
drag, startPoint x: 663, startPoint y: 359, endPoint x: 572, endPoint y: 255, distance: 137.9
click at [572, 255] on quentale-workspace at bounding box center [440, 199] width 881 height 399
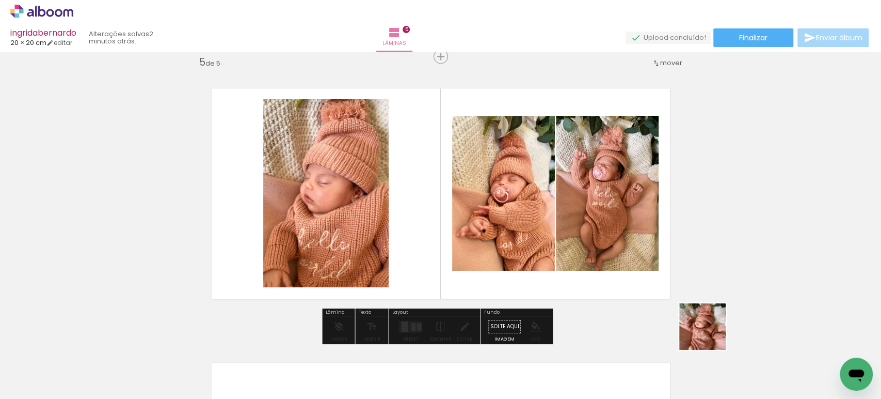
drag, startPoint x: 735, startPoint y: 364, endPoint x: 603, endPoint y: 204, distance: 206.8
click at [607, 209] on quentale-workspace at bounding box center [440, 199] width 881 height 399
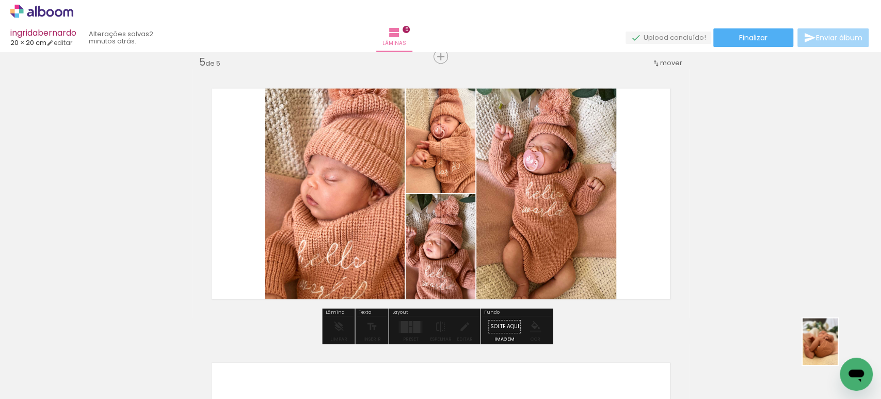
click at [834, 350] on div at bounding box center [839, 363] width 38 height 51
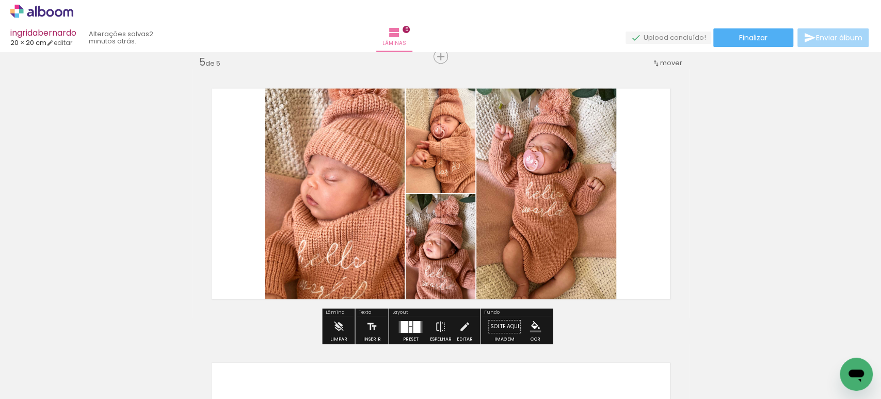
drag, startPoint x: 396, startPoint y: 323, endPoint x: 423, endPoint y: 312, distance: 28.8
click at [399, 323] on quentale-layouter at bounding box center [411, 326] width 24 height 12
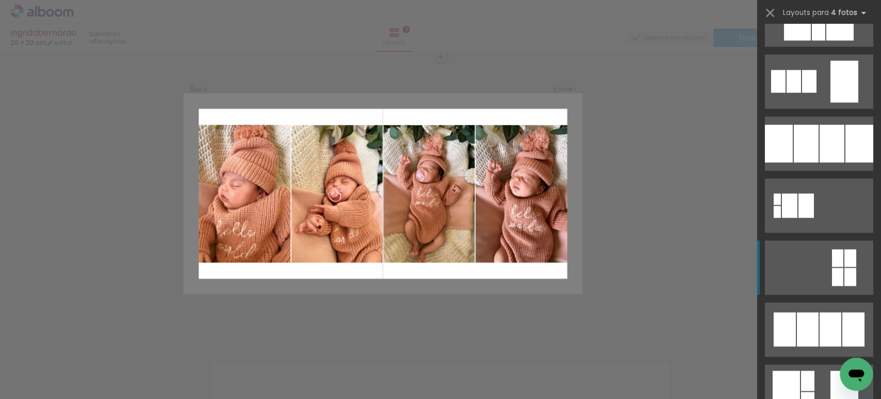
scroll to position [1032, 0]
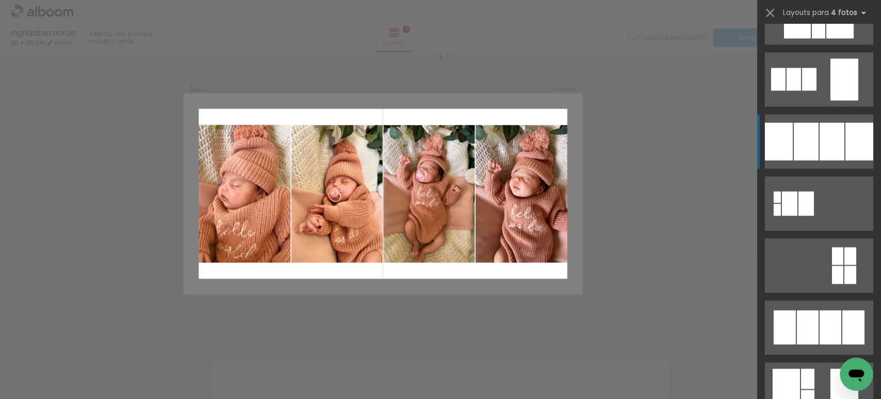
click at [820, 146] on div at bounding box center [832, 141] width 25 height 38
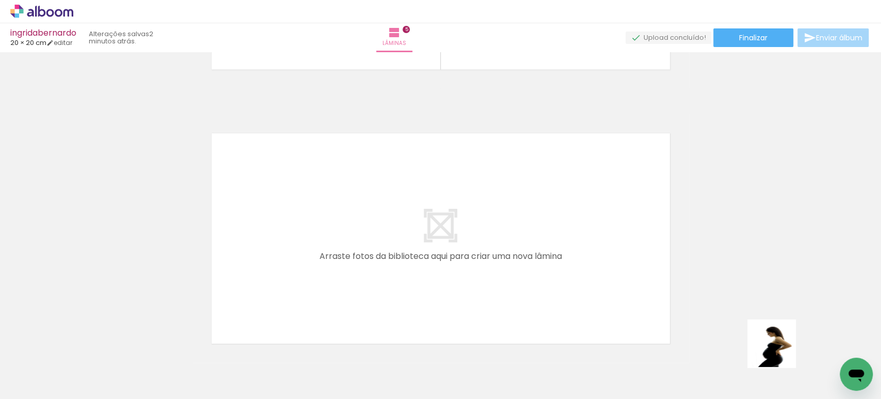
drag, startPoint x: 786, startPoint y: 356, endPoint x: 420, endPoint y: 211, distance: 394.4
click at [420, 211] on quentale-workspace at bounding box center [440, 199] width 881 height 399
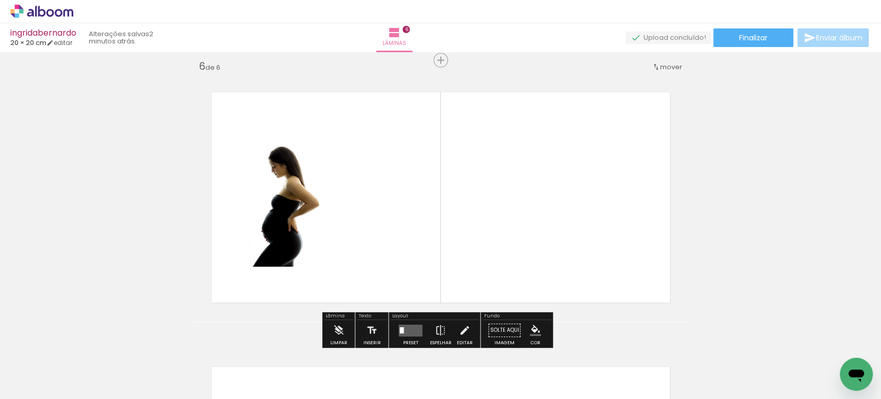
scroll to position [1383, 0]
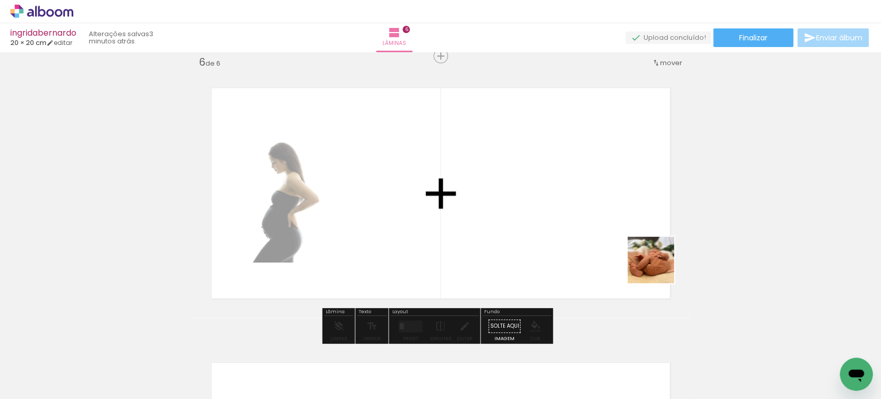
drag, startPoint x: 829, startPoint y: 352, endPoint x: 591, endPoint y: 230, distance: 268.0
click at [624, 249] on quentale-workspace at bounding box center [440, 199] width 881 height 399
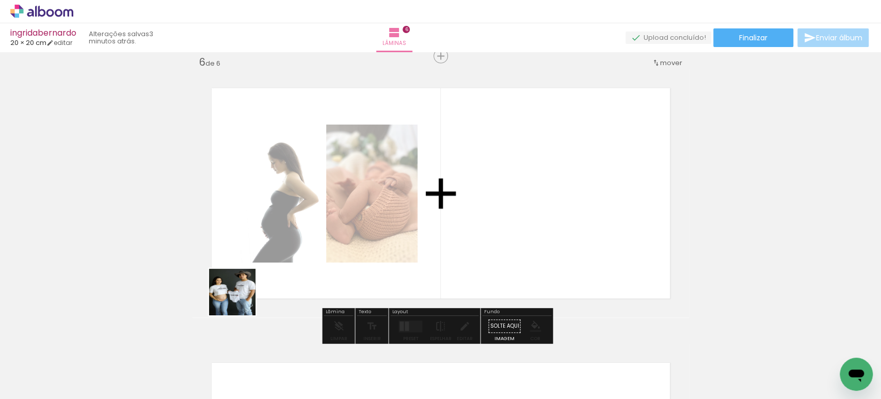
drag, startPoint x: 194, startPoint y: 320, endPoint x: 502, endPoint y: 199, distance: 330.8
click at [496, 202] on quentale-workspace at bounding box center [440, 199] width 881 height 399
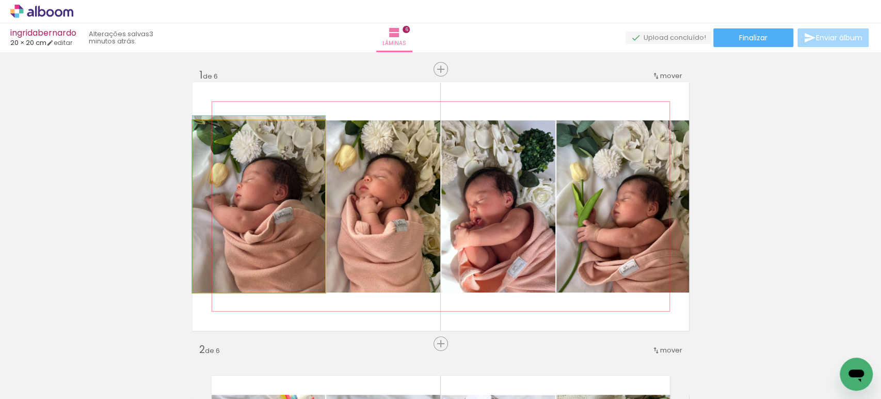
click at [281, 198] on quentale-photo at bounding box center [259, 206] width 133 height 172
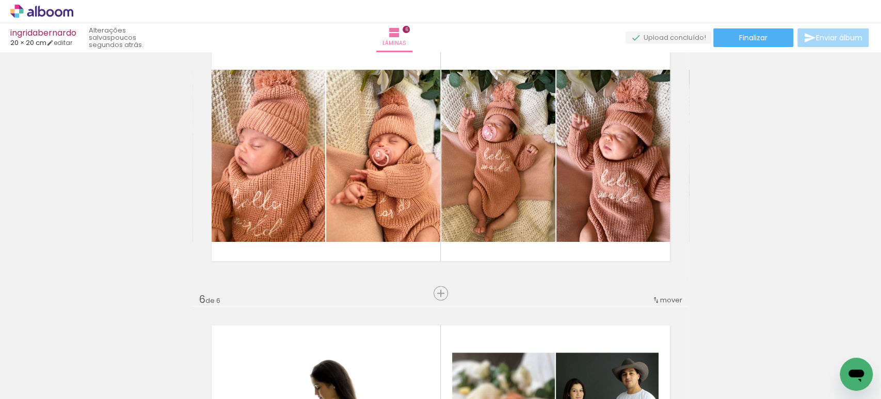
scroll to position [1144, 0]
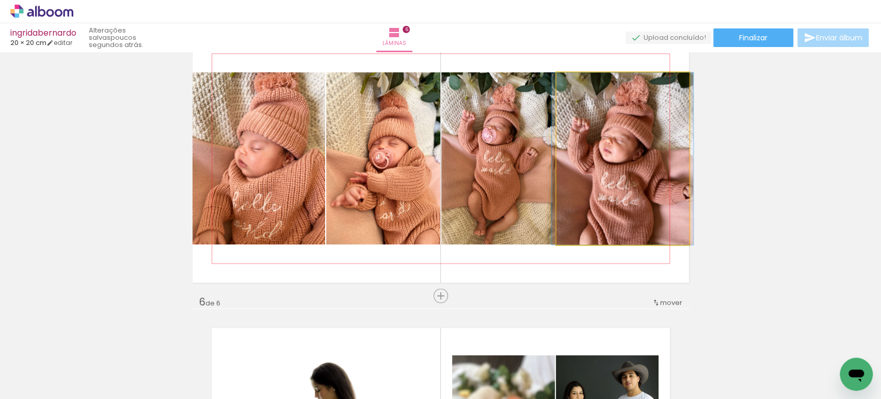
drag, startPoint x: 610, startPoint y: 188, endPoint x: 611, endPoint y: 173, distance: 15.0
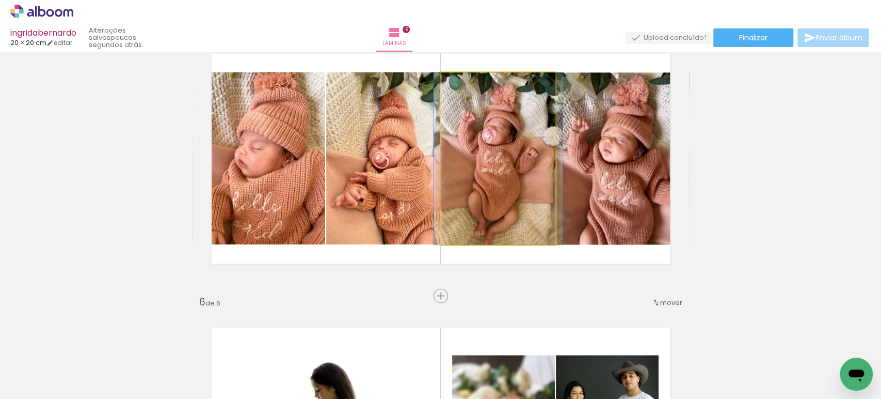
click at [524, 170] on quentale-photo at bounding box center [498, 158] width 114 height 172
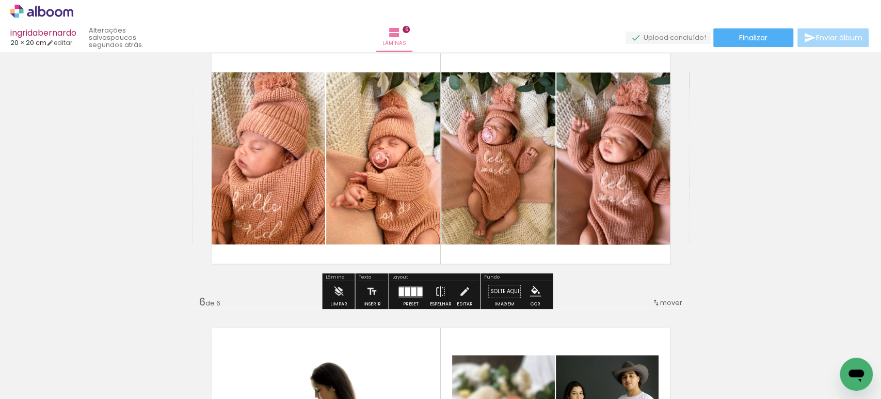
click at [494, 177] on quentale-photo at bounding box center [498, 158] width 114 height 172
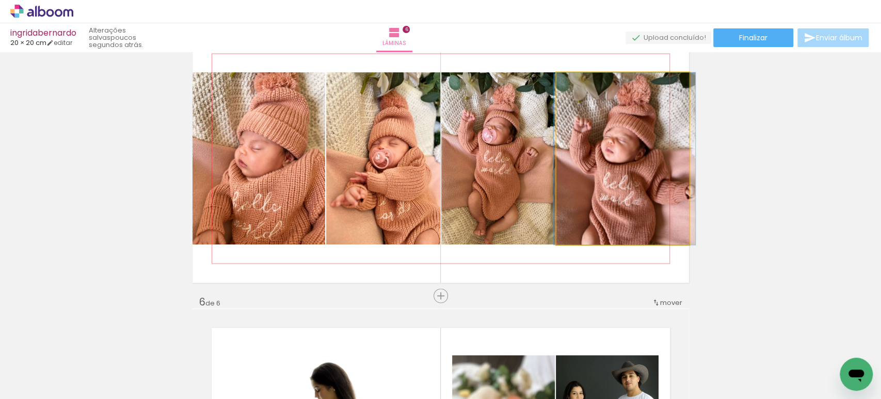
drag, startPoint x: 627, startPoint y: 164, endPoint x: 629, endPoint y: 142, distance: 21.7
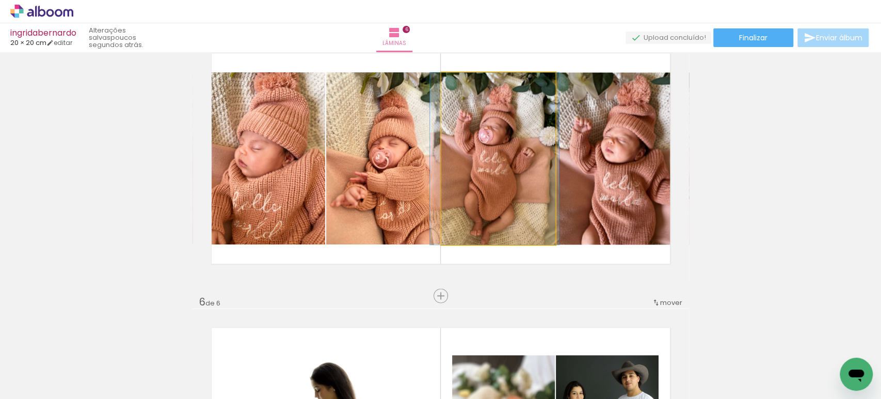
drag, startPoint x: 527, startPoint y: 146, endPoint x: 522, endPoint y: 145, distance: 5.4
click at [496, 149] on quentale-photo at bounding box center [498, 158] width 114 height 172
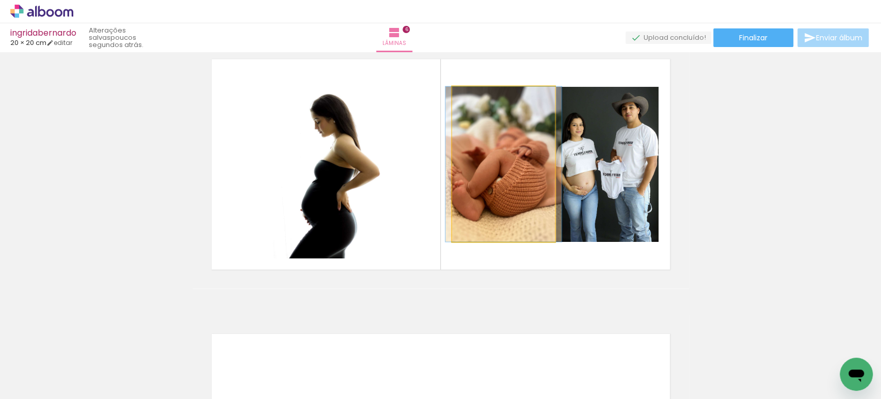
scroll to position [1412, 0]
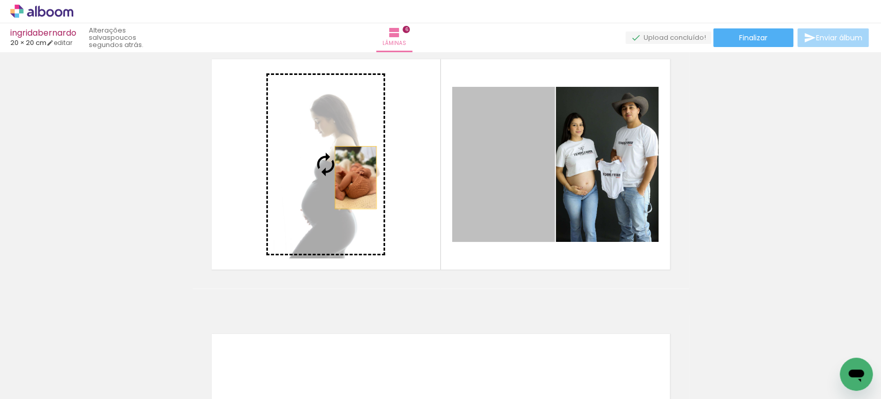
drag, startPoint x: 497, startPoint y: 206, endPoint x: 351, endPoint y: 178, distance: 148.9
click at [0, 0] on slot at bounding box center [0, 0] width 0 height 0
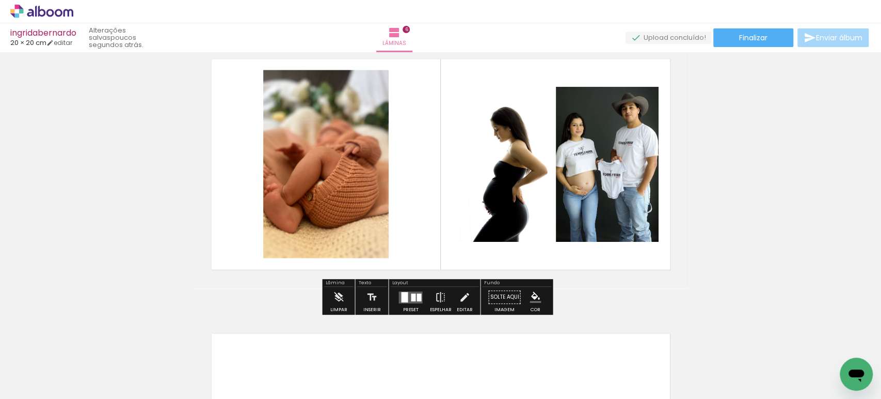
scroll to position [0, 0]
drag, startPoint x: 406, startPoint y: 299, endPoint x: 516, endPoint y: 258, distance: 117.6
click at [406, 299] on quentale-layouter at bounding box center [411, 297] width 24 height 12
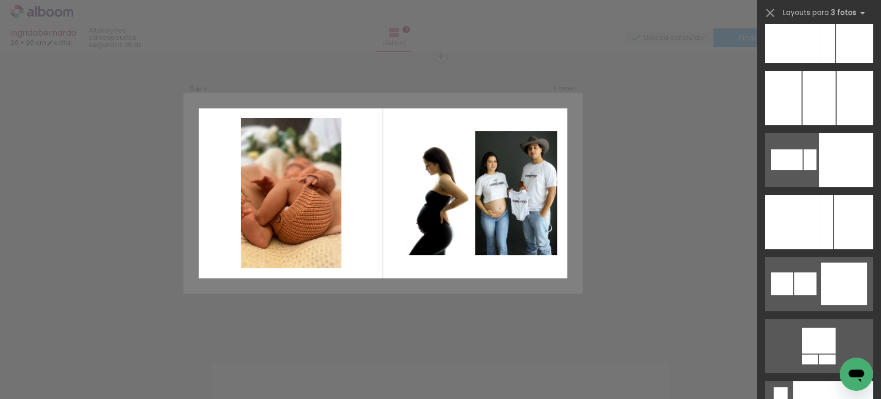
scroll to position [7969, 0]
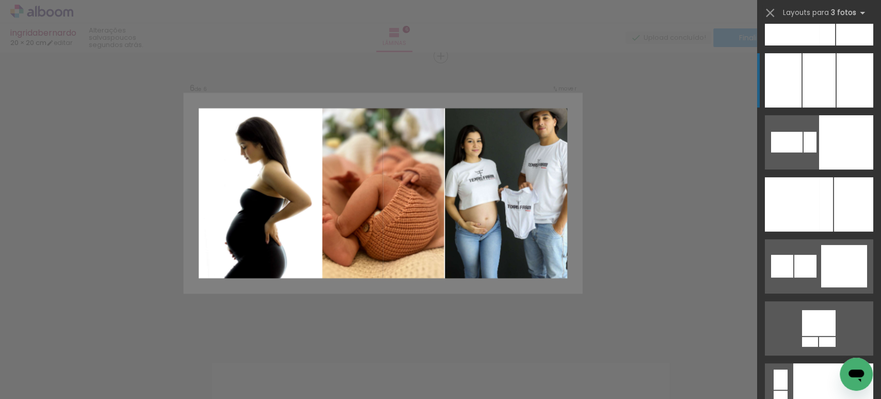
click at [826, 79] on div at bounding box center [819, 80] width 33 height 54
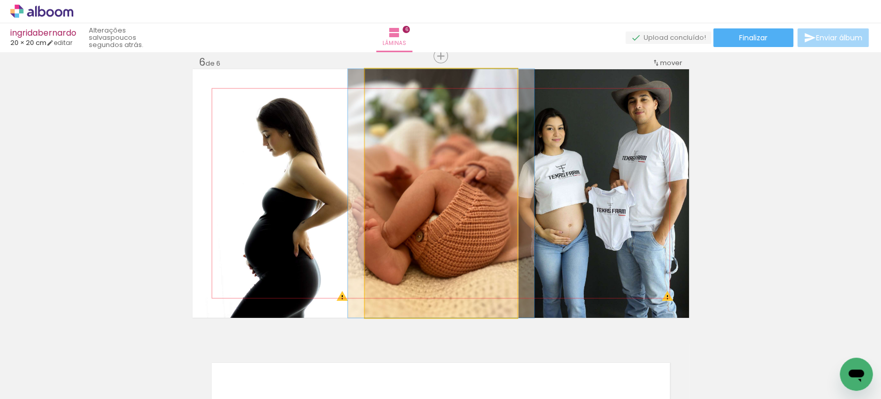
click at [443, 193] on quentale-photo at bounding box center [441, 193] width 152 height 248
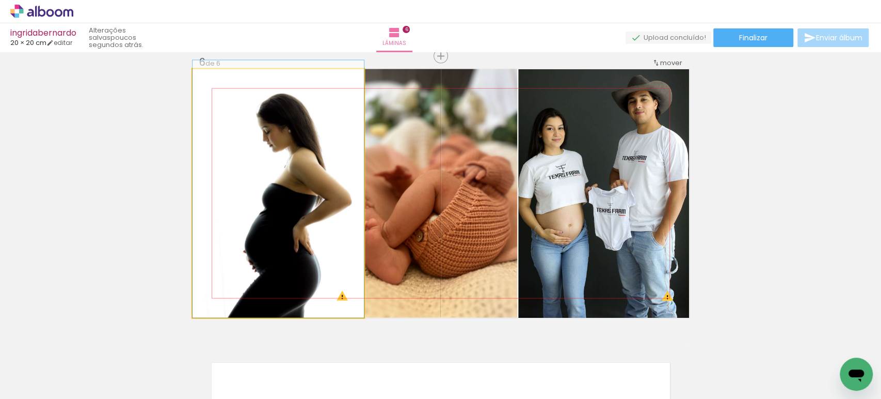
drag, startPoint x: 311, startPoint y: 206, endPoint x: 307, endPoint y: 199, distance: 8.1
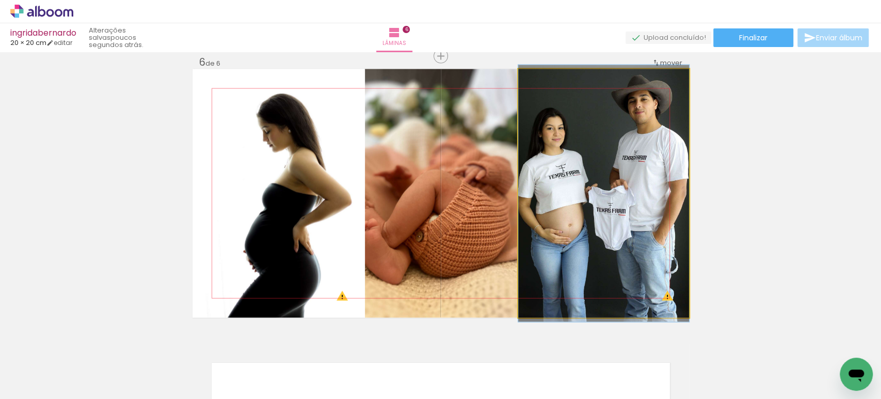
click at [596, 189] on quentale-photo at bounding box center [603, 193] width 171 height 248
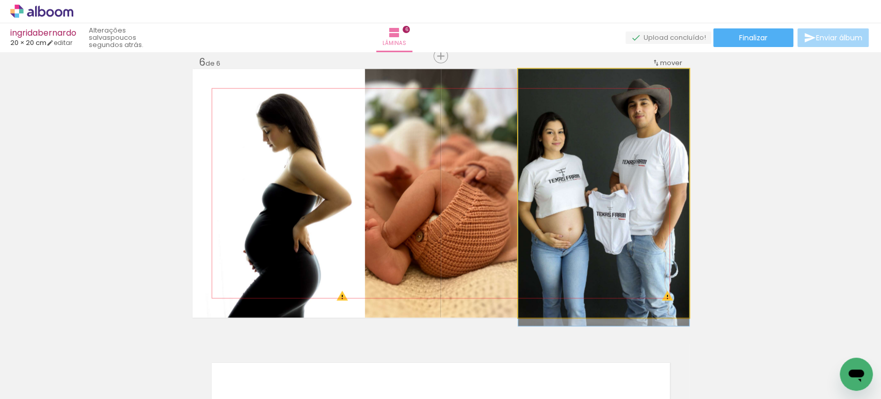
drag, startPoint x: 596, startPoint y: 189, endPoint x: 592, endPoint y: 197, distance: 8.6
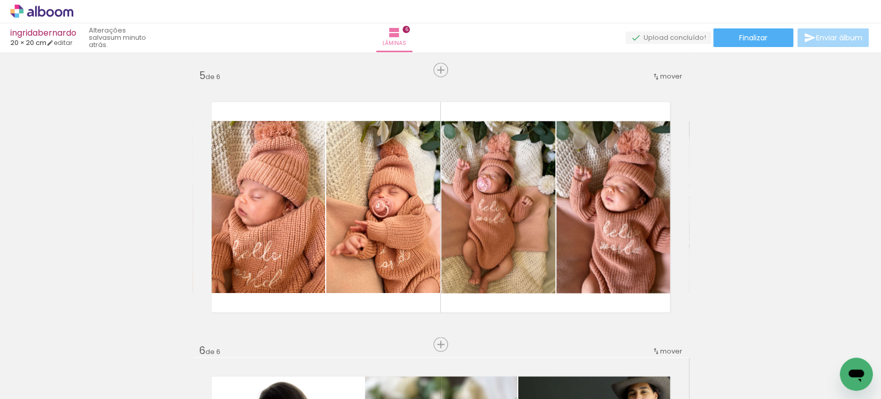
scroll to position [1096, 0]
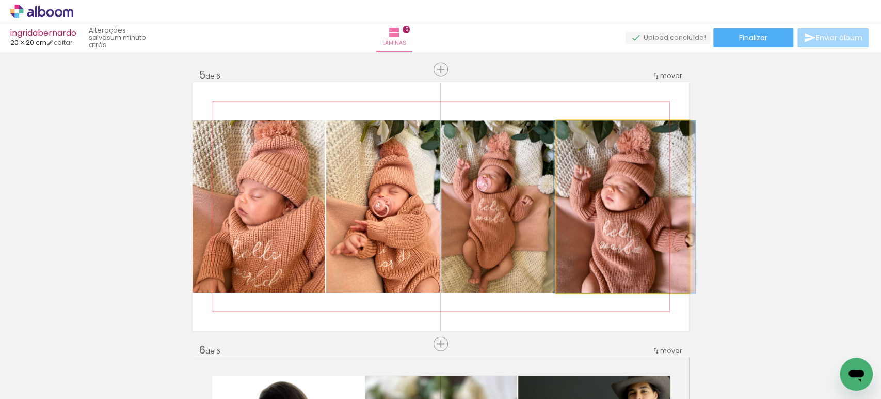
click at [608, 198] on quentale-photo at bounding box center [622, 206] width 133 height 172
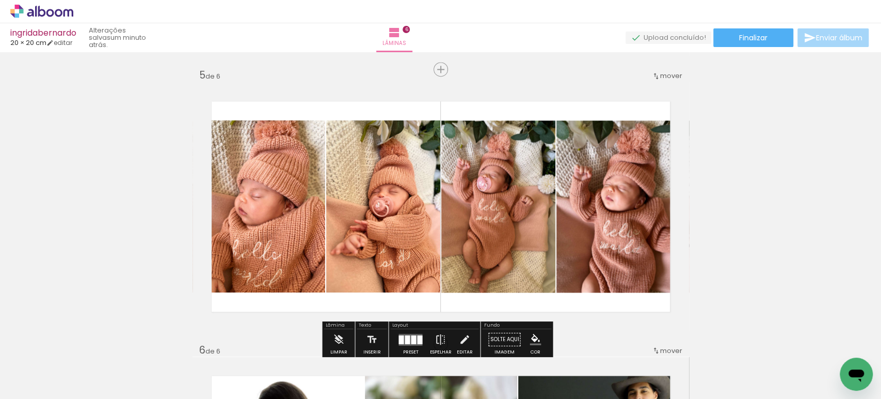
click at [280, 209] on quentale-photo at bounding box center [259, 206] width 133 height 172
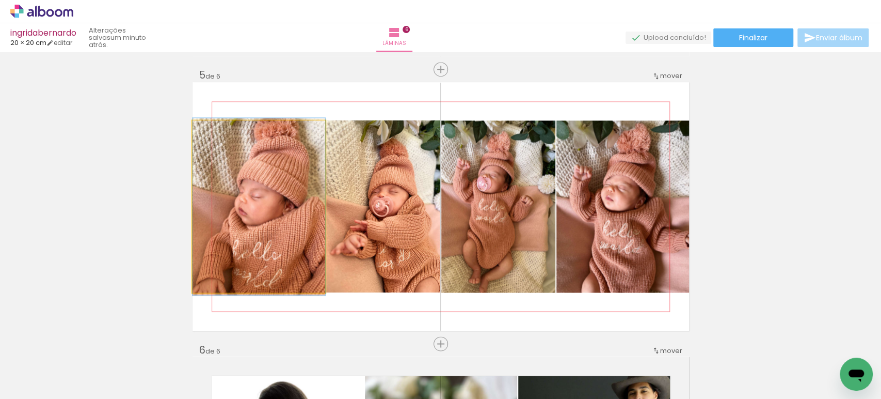
click at [280, 209] on quentale-photo at bounding box center [259, 206] width 133 height 172
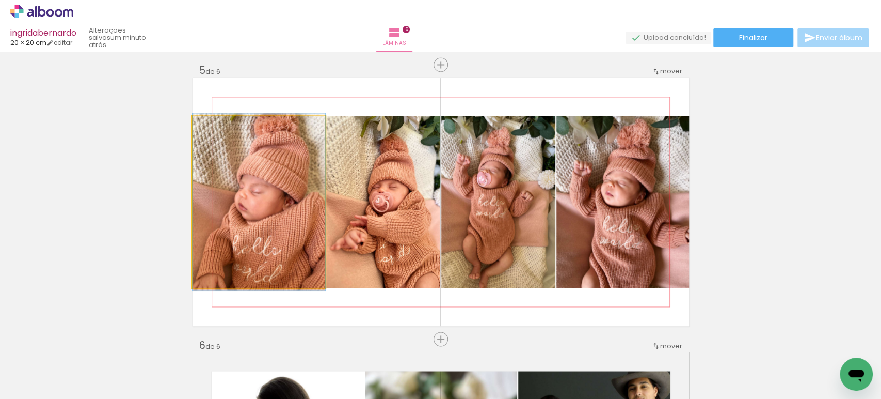
click at [0, 0] on div at bounding box center [0, 0] width 0 height 0
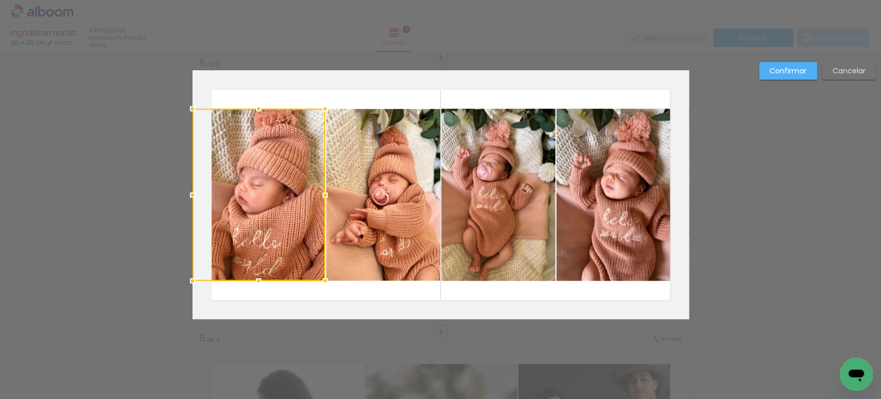
scroll to position [1109, 0]
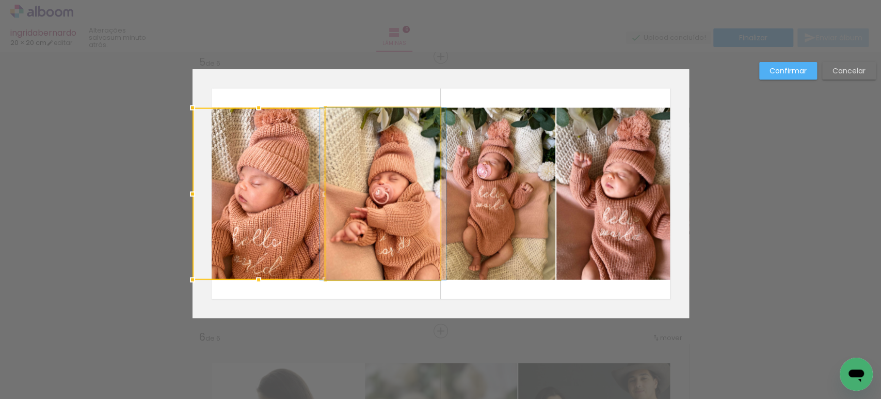
click at [373, 204] on quentale-photo at bounding box center [383, 193] width 114 height 172
click at [534, 185] on quentale-photo at bounding box center [498, 193] width 114 height 172
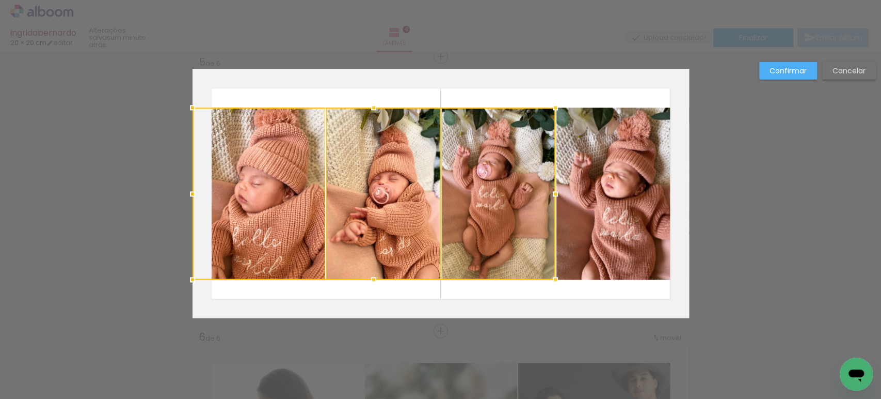
click at [644, 182] on quentale-photo at bounding box center [622, 193] width 133 height 172
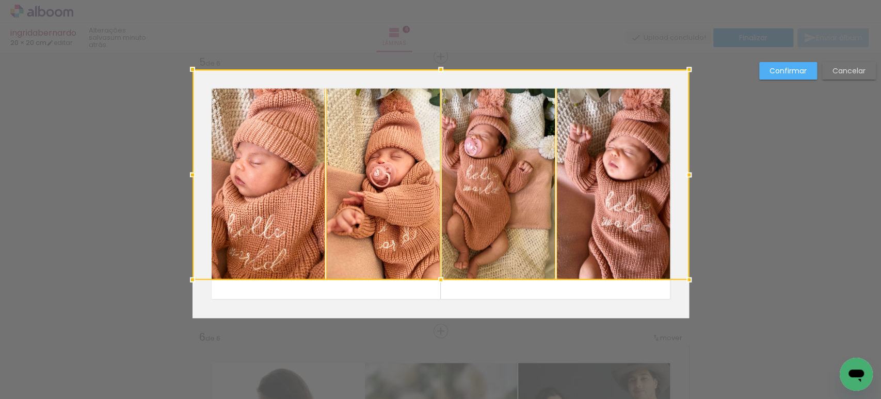
drag, startPoint x: 441, startPoint y: 105, endPoint x: 444, endPoint y: 84, distance: 20.8
click at [444, 84] on div at bounding box center [441, 174] width 497 height 210
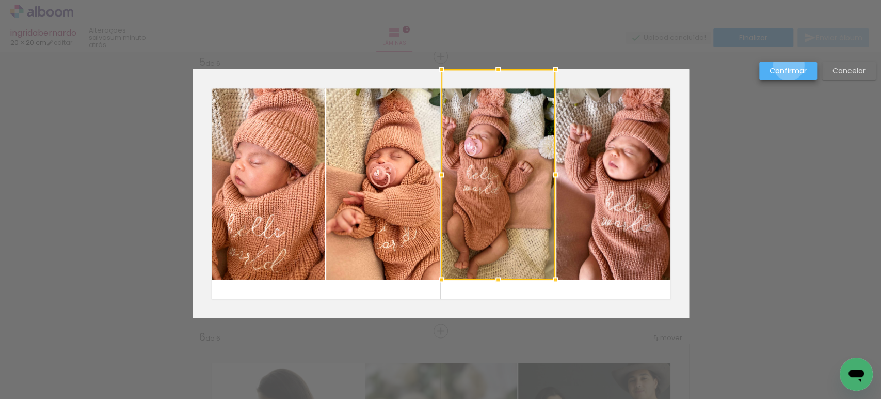
drag, startPoint x: 789, startPoint y: 65, endPoint x: 741, endPoint y: 120, distance: 72.8
click at [0, 0] on slot "Confirmar" at bounding box center [0, 0] width 0 height 0
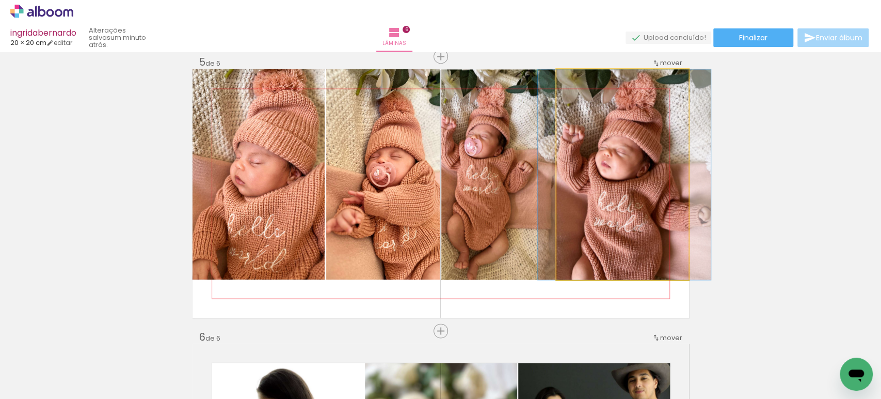
click at [624, 200] on quentale-photo at bounding box center [622, 174] width 133 height 210
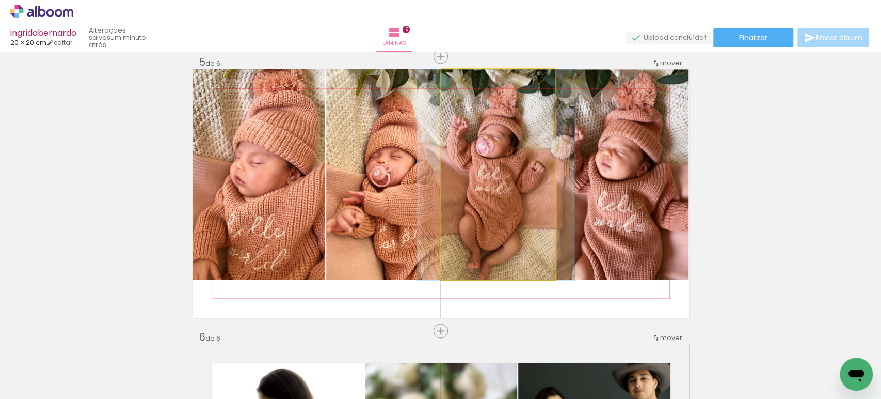
drag, startPoint x: 492, startPoint y: 201, endPoint x: 504, endPoint y: 202, distance: 11.9
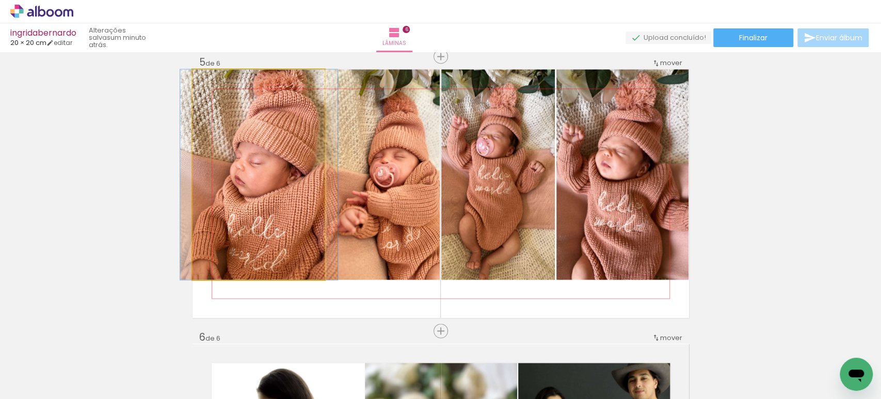
click at [272, 218] on quentale-photo at bounding box center [259, 174] width 133 height 210
click at [279, 205] on quentale-photo at bounding box center [259, 174] width 133 height 210
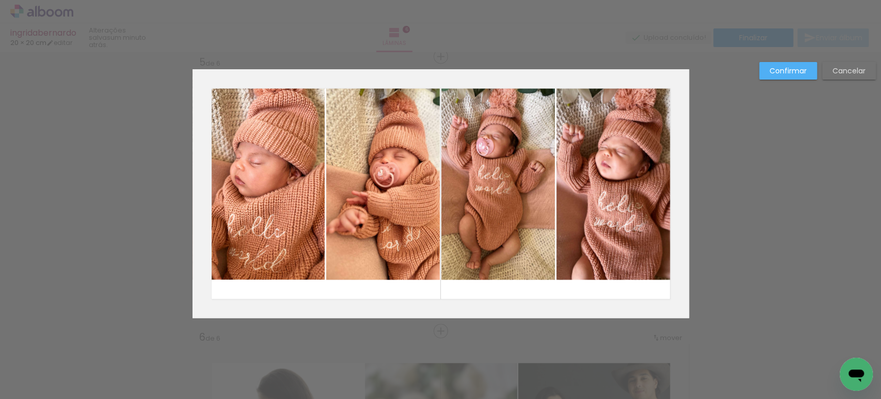
click at [279, 205] on quentale-photo at bounding box center [259, 174] width 133 height 210
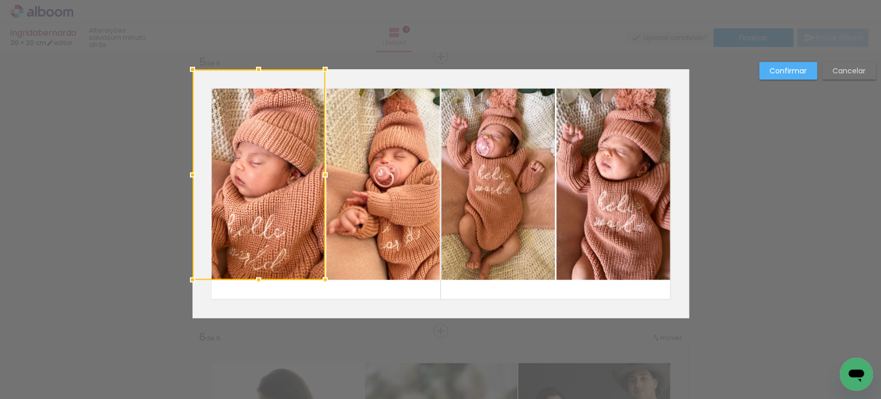
click at [386, 200] on quentale-photo at bounding box center [383, 174] width 114 height 210
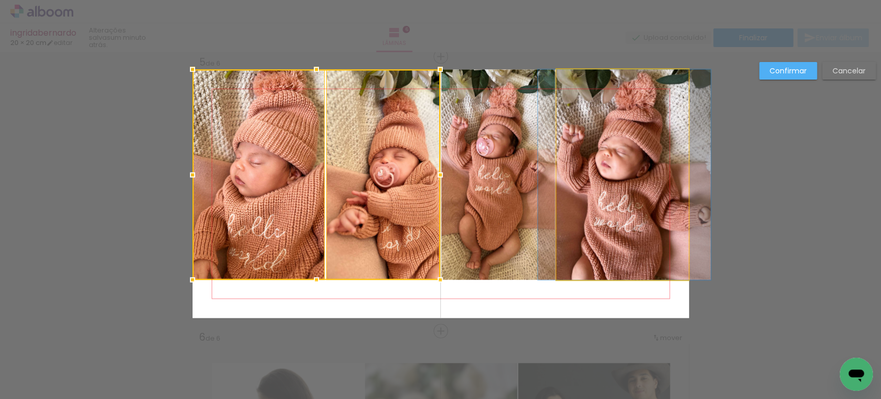
click at [556, 182] on quentale-photo at bounding box center [622, 174] width 133 height 210
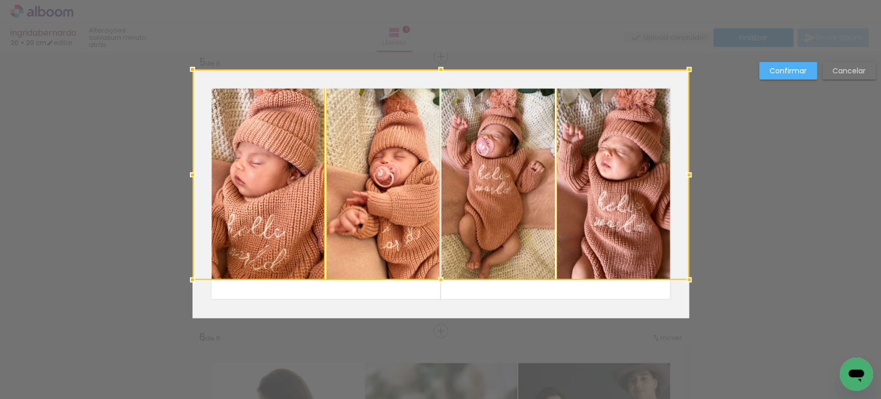
click at [644, 180] on div at bounding box center [441, 174] width 497 height 210
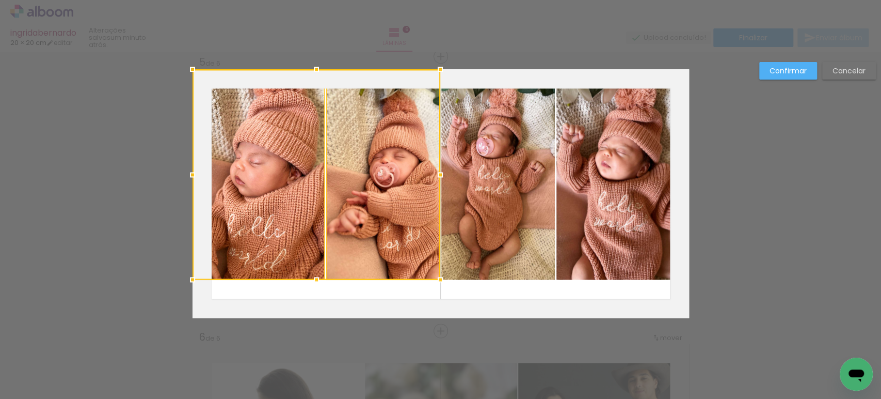
click at [439, 70] on div at bounding box center [440, 69] width 21 height 21
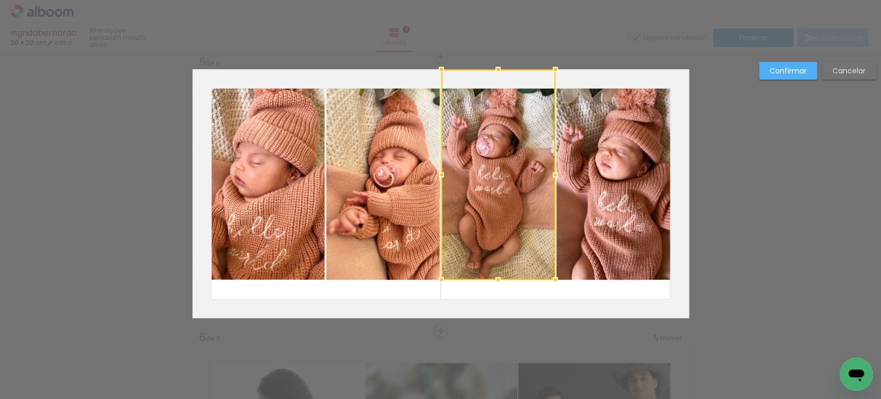
click at [466, 91] on div at bounding box center [498, 174] width 114 height 210
click at [272, 93] on quentale-photo at bounding box center [259, 174] width 133 height 210
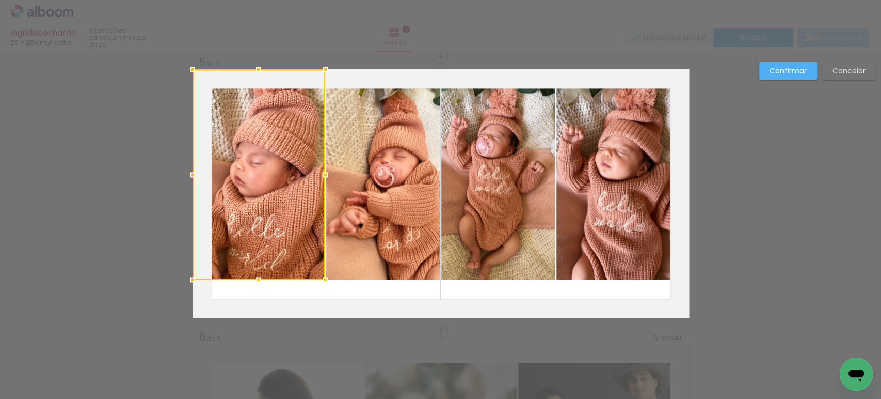
click at [358, 102] on quentale-photo at bounding box center [383, 174] width 114 height 210
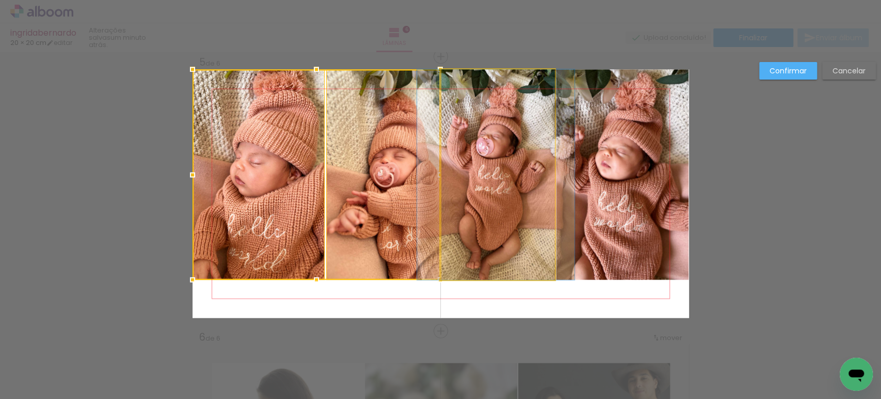
click at [467, 99] on quentale-photo at bounding box center [498, 174] width 114 height 210
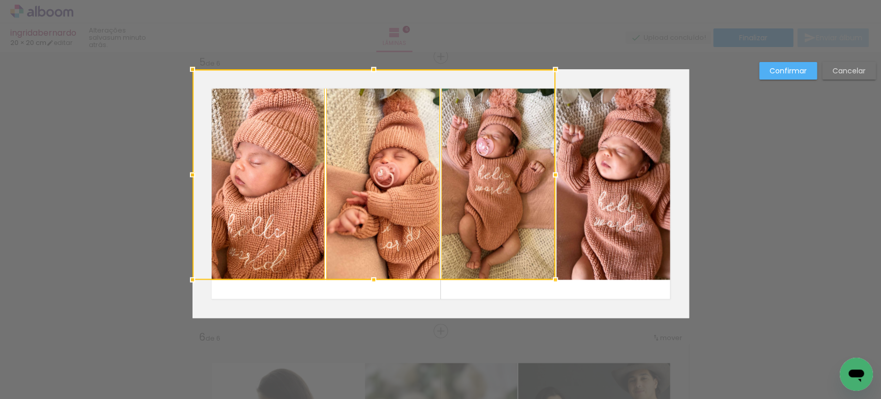
click at [654, 97] on quentale-photo at bounding box center [622, 174] width 133 height 210
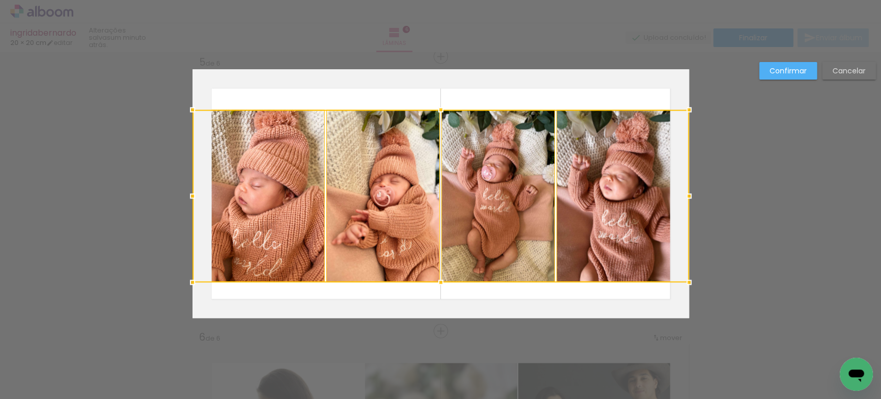
drag, startPoint x: 437, startPoint y: 64, endPoint x: 444, endPoint y: 89, distance: 25.7
click at [444, 89] on album-spread "5 de 6" at bounding box center [441, 193] width 497 height 248
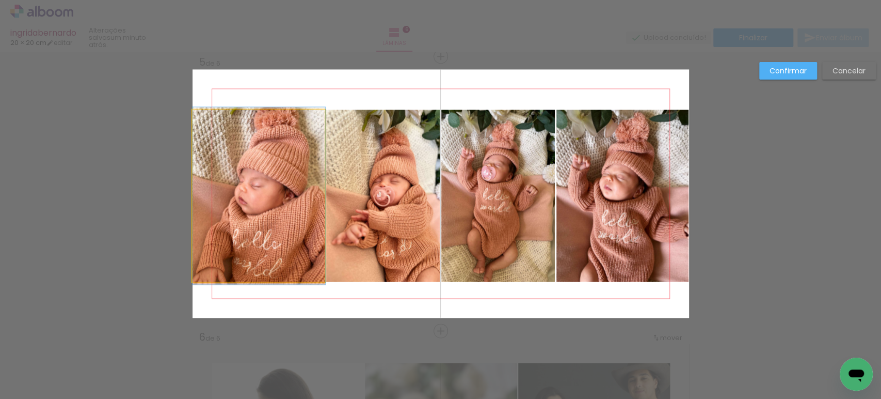
click at [298, 157] on quentale-photo at bounding box center [259, 195] width 133 height 172
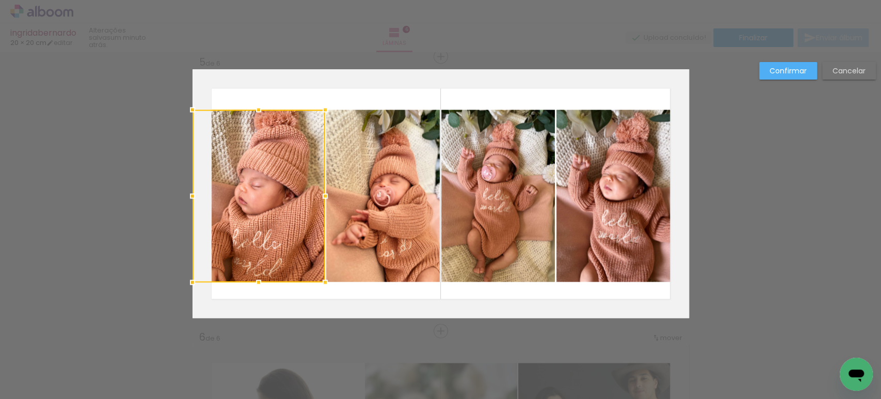
click at [354, 151] on quentale-photo at bounding box center [383, 195] width 114 height 172
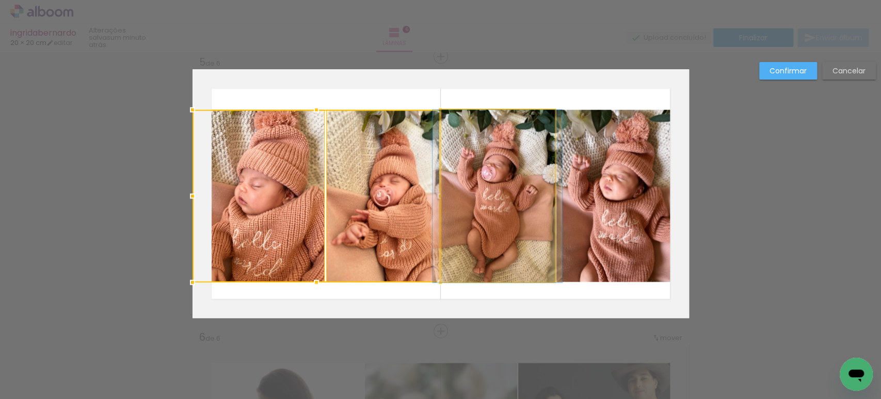
click at [463, 148] on quentale-photo at bounding box center [498, 195] width 114 height 172
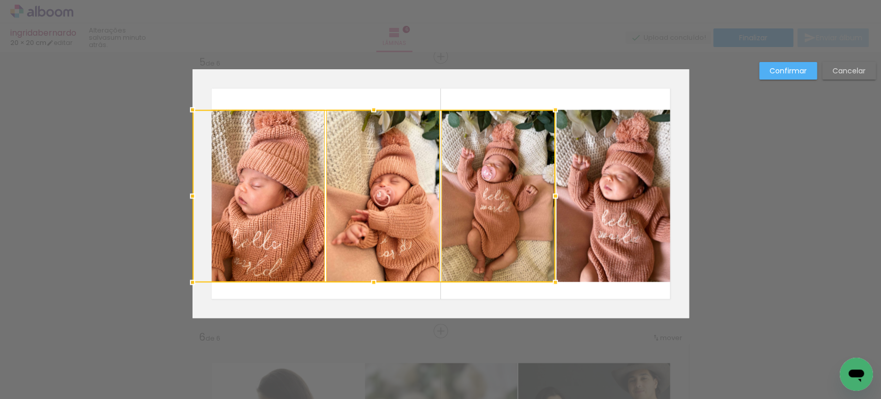
click at [630, 149] on quentale-photo at bounding box center [622, 195] width 133 height 172
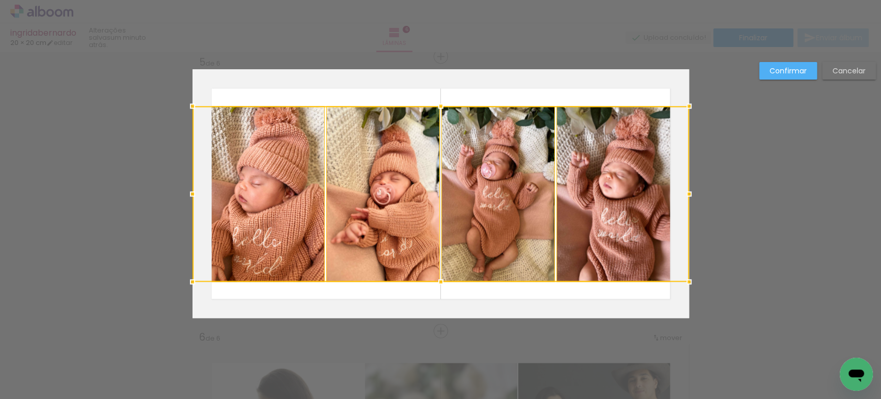
click at [438, 105] on div at bounding box center [441, 106] width 21 height 21
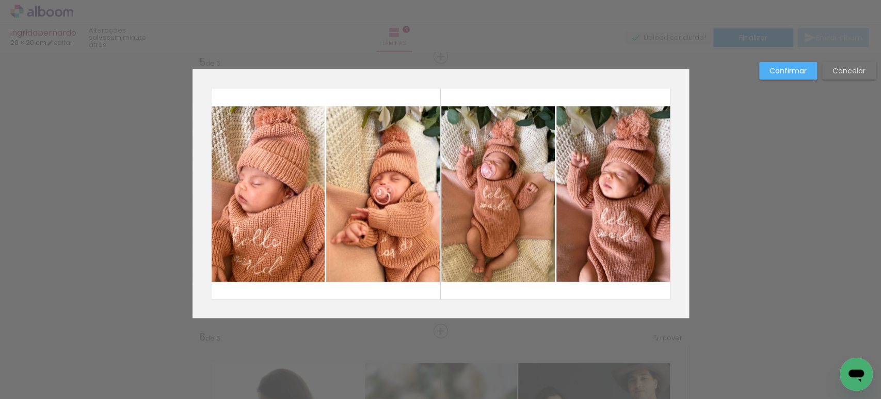
click at [0, 0] on slot "Confirmar" at bounding box center [0, 0] width 0 height 0
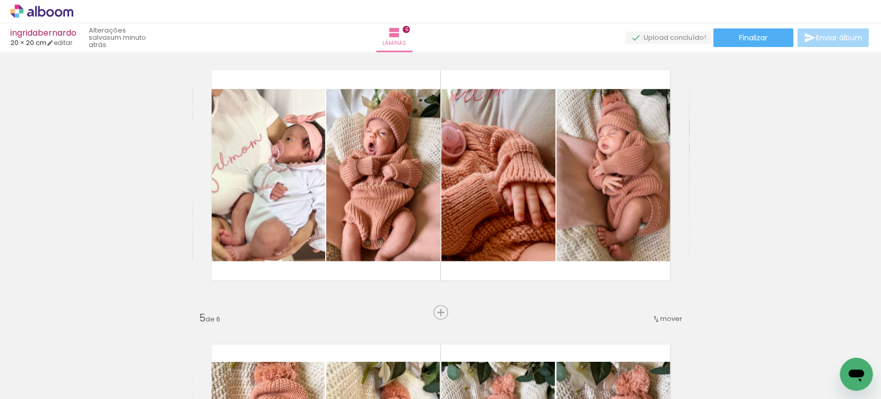
scroll to position [816, 0]
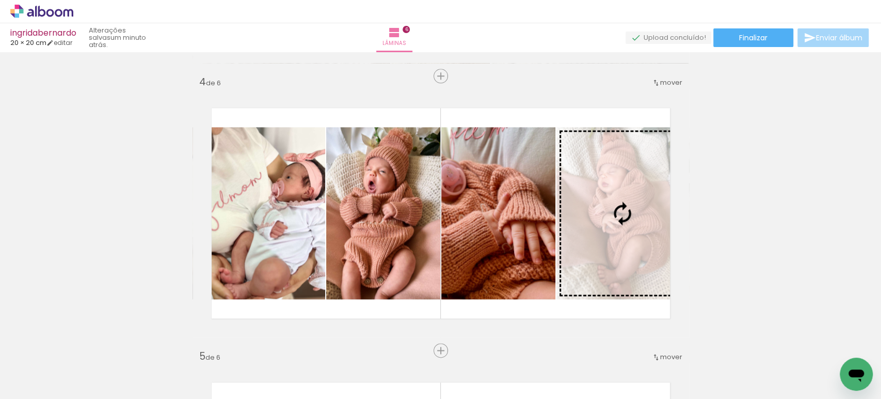
drag, startPoint x: 440, startPoint y: 209, endPoint x: 611, endPoint y: 195, distance: 172.0
click at [611, 195] on div "Inserir lâmina 1 de 6 Inserir lâmina 2 de 6 Inserir lâmina 3 de 6 Inserir lâmin…" at bounding box center [440, 199] width 881 height 1919
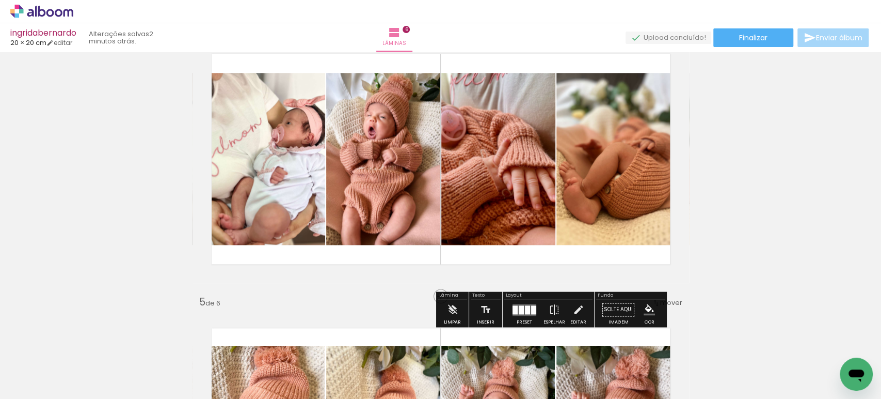
scroll to position [871, 0]
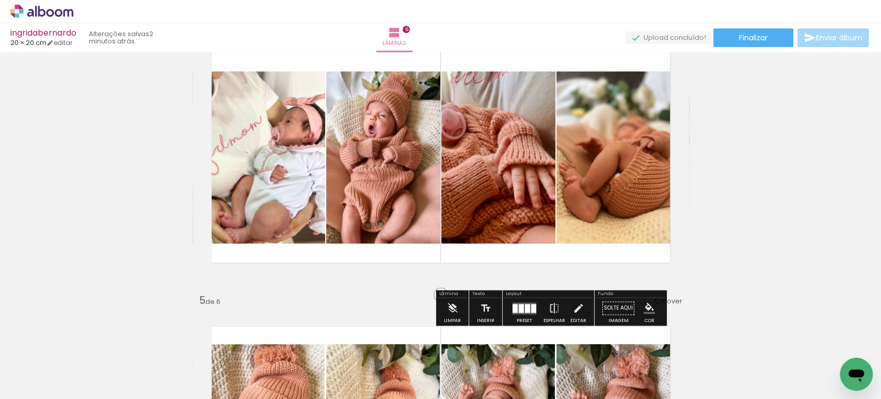
drag, startPoint x: 437, startPoint y: 242, endPoint x: 436, endPoint y: 232, distance: 9.9
click at [441, 242] on quentale-photo at bounding box center [498, 157] width 114 height 172
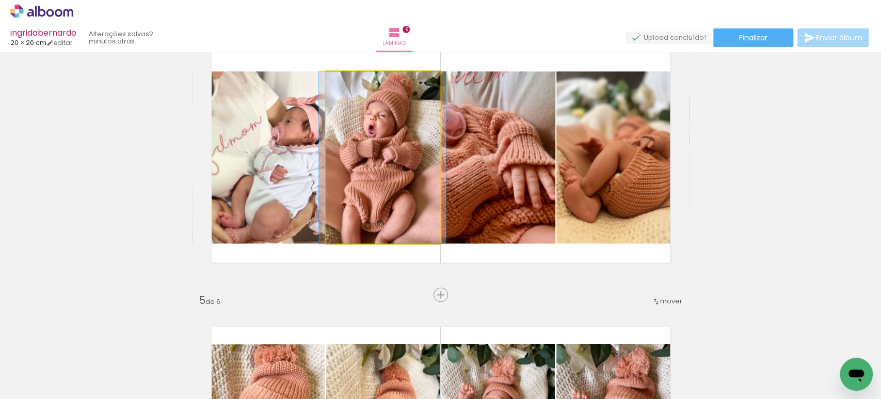
click at [425, 196] on quentale-photo at bounding box center [383, 157] width 114 height 172
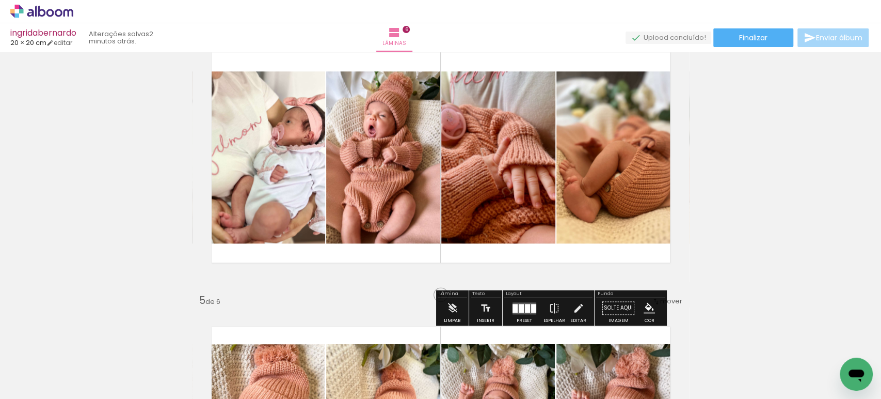
click at [525, 307] on div at bounding box center [527, 308] width 5 height 9
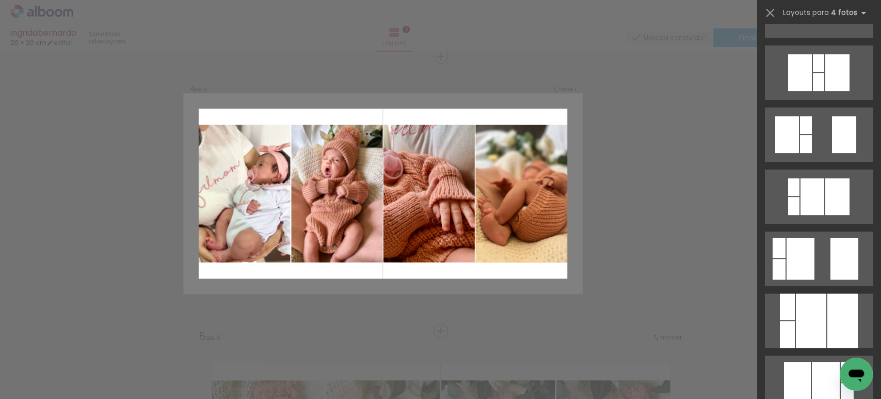
scroll to position [0, 0]
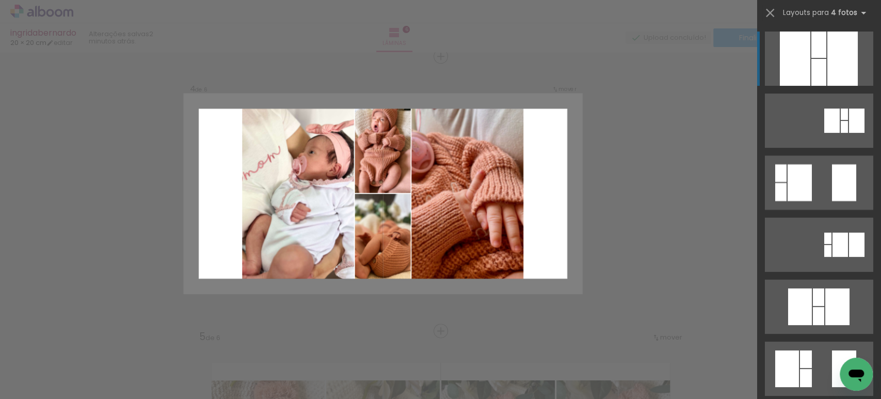
click at [820, 67] on div at bounding box center [819, 72] width 15 height 27
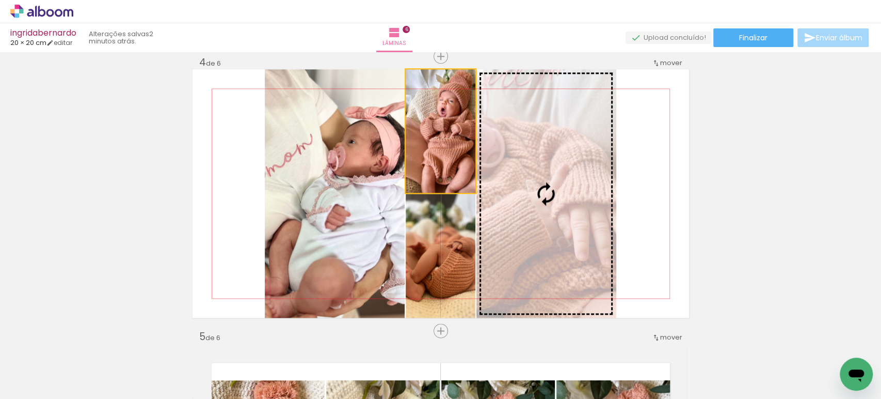
drag, startPoint x: 445, startPoint y: 151, endPoint x: 568, endPoint y: 181, distance: 126.5
click at [0, 0] on slot at bounding box center [0, 0] width 0 height 0
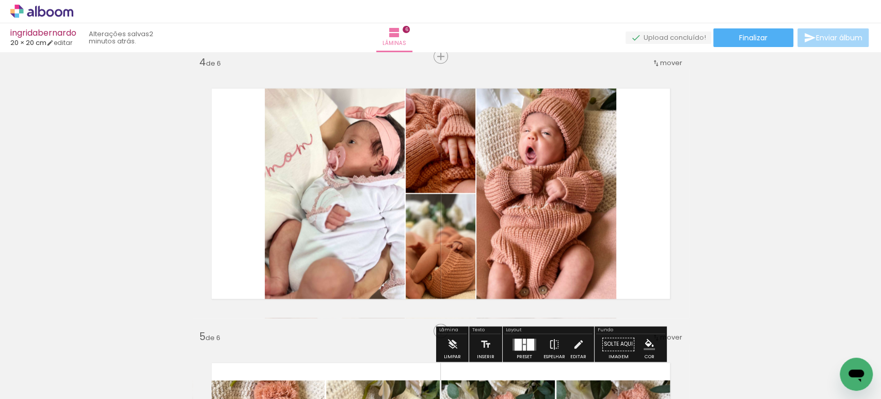
click at [337, 195] on quentale-photo at bounding box center [335, 193] width 140 height 248
click at [0, 0] on div at bounding box center [0, 0] width 0 height 0
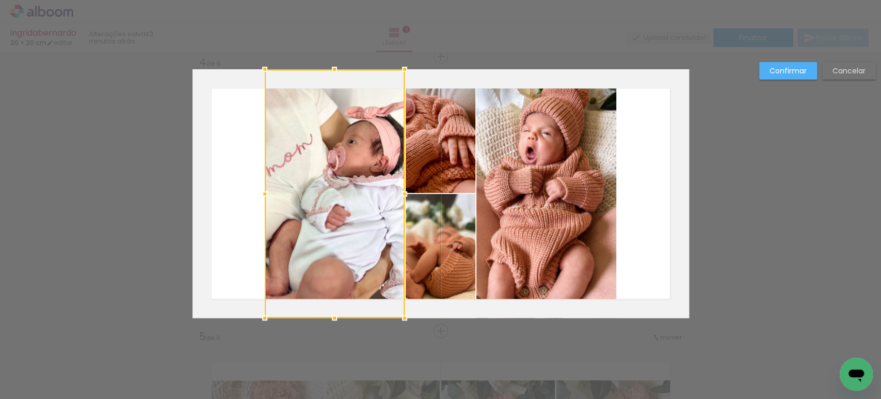
click at [406, 158] on quentale-photo at bounding box center [441, 130] width 70 height 123
click at [429, 230] on div at bounding box center [370, 193] width 211 height 248
click at [505, 172] on quentale-photo at bounding box center [546, 193] width 140 height 248
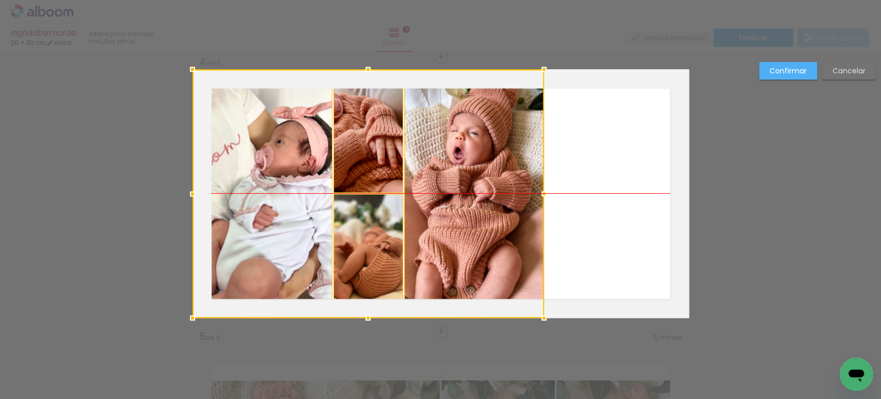
drag, startPoint x: 529, startPoint y: 181, endPoint x: 442, endPoint y: 179, distance: 86.2
click at [442, 179] on div at bounding box center [369, 193] width 352 height 248
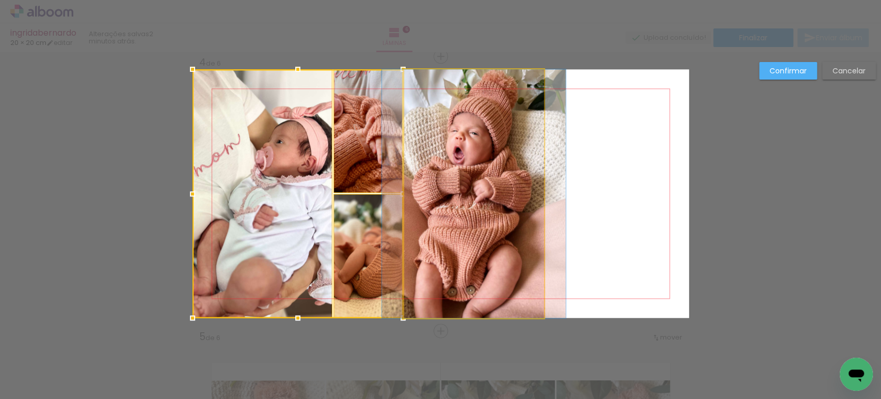
click at [442, 179] on quentale-photo at bounding box center [474, 193] width 140 height 248
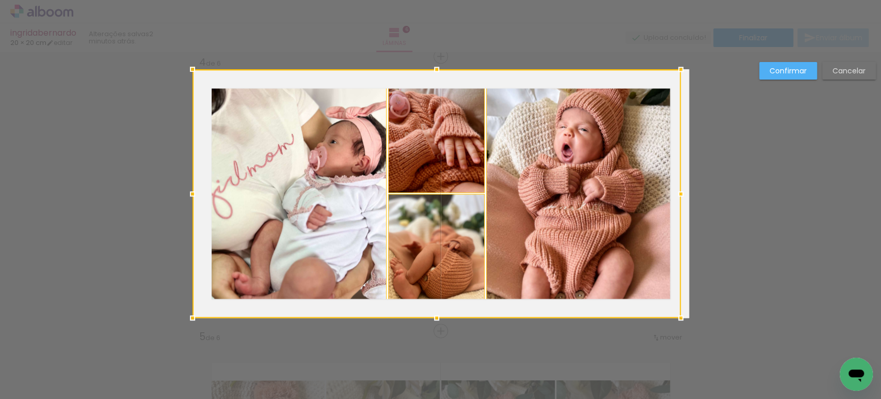
drag, startPoint x: 539, startPoint y: 197, endPoint x: 849, endPoint y: 194, distance: 310.3
click at [849, 194] on div "Inserir lâmina 1 de 6 Inserir lâmina 2 de 6 Inserir lâmina 3 de 6 Inserir lâmin…" at bounding box center [440, 189] width 881 height 1944
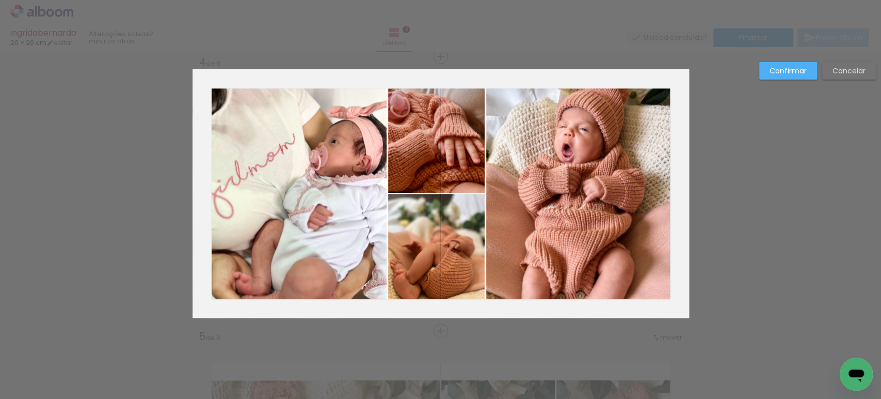
click at [344, 197] on quentale-photo at bounding box center [290, 193] width 195 height 248
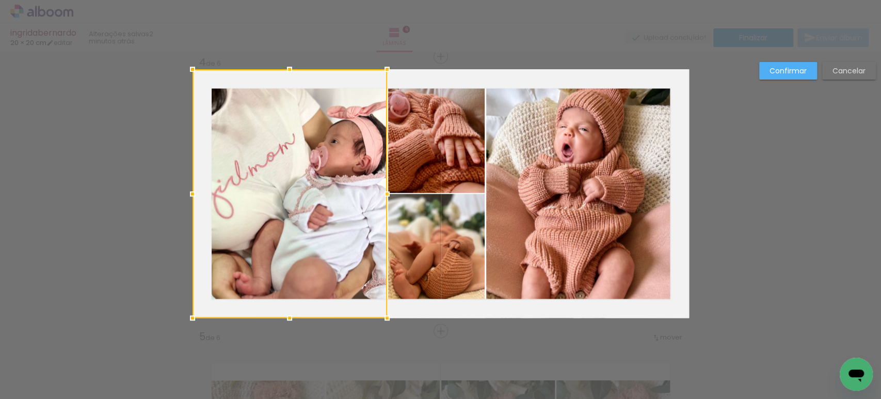
click at [405, 167] on quentale-photo at bounding box center [436, 130] width 97 height 123
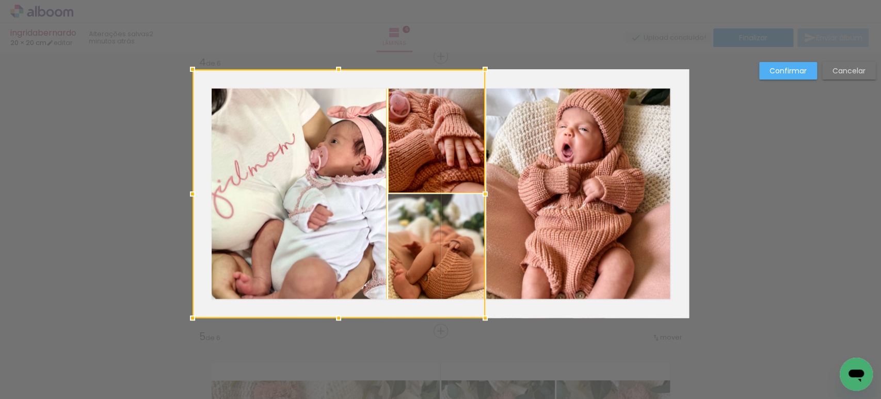
click at [419, 225] on div at bounding box center [339, 193] width 293 height 248
click at [571, 162] on quentale-photo at bounding box center [583, 193] width 195 height 248
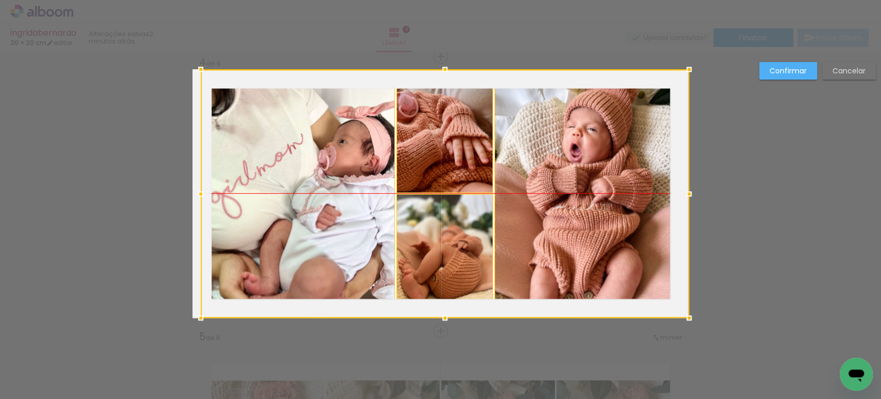
drag, startPoint x: 665, startPoint y: 190, endPoint x: 682, endPoint y: 194, distance: 17.4
click at [682, 194] on div at bounding box center [445, 193] width 488 height 248
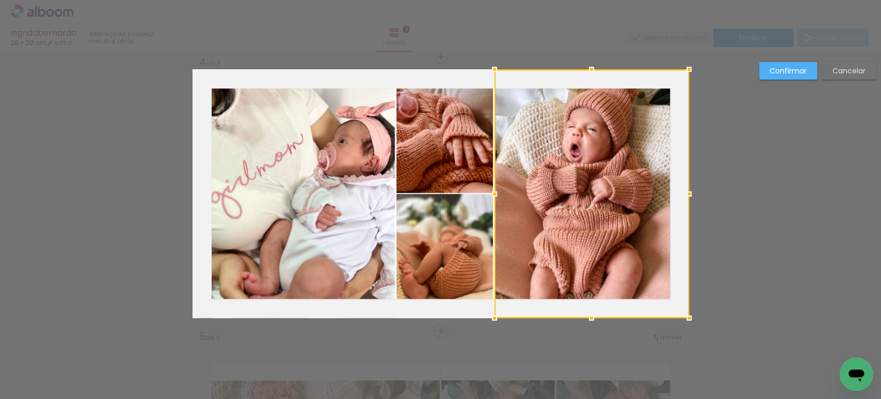
click at [0, 0] on slot "Confirmar" at bounding box center [0, 0] width 0 height 0
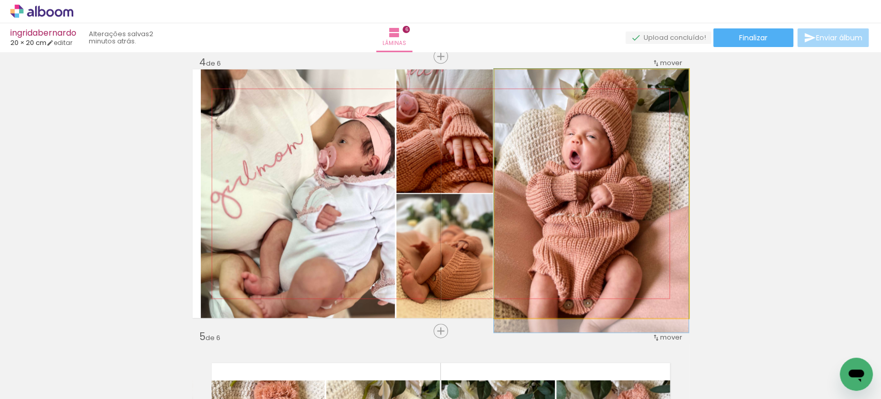
drag, startPoint x: 643, startPoint y: 212, endPoint x: 639, endPoint y: 238, distance: 26.2
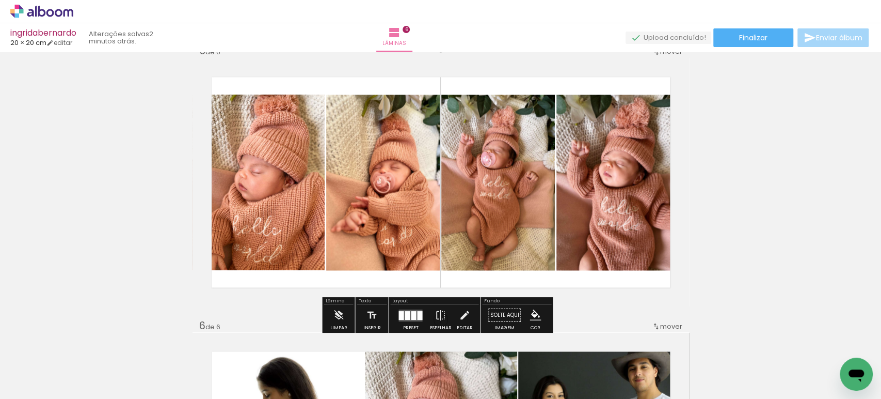
scroll to position [1122, 0]
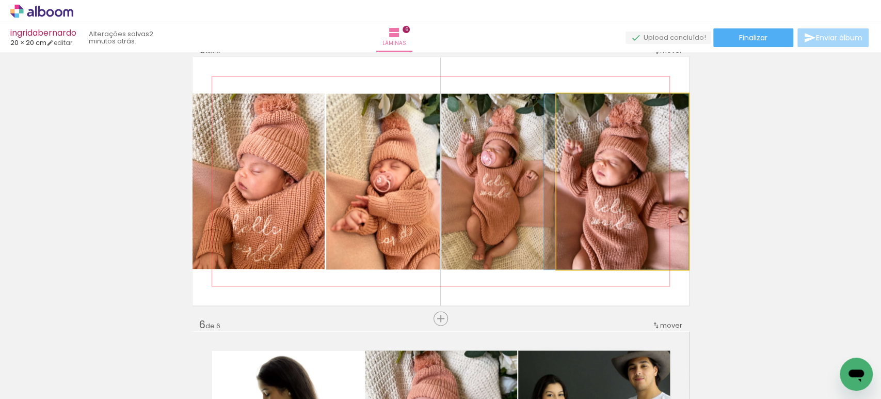
drag, startPoint x: 634, startPoint y: 158, endPoint x: 627, endPoint y: 142, distance: 18.0
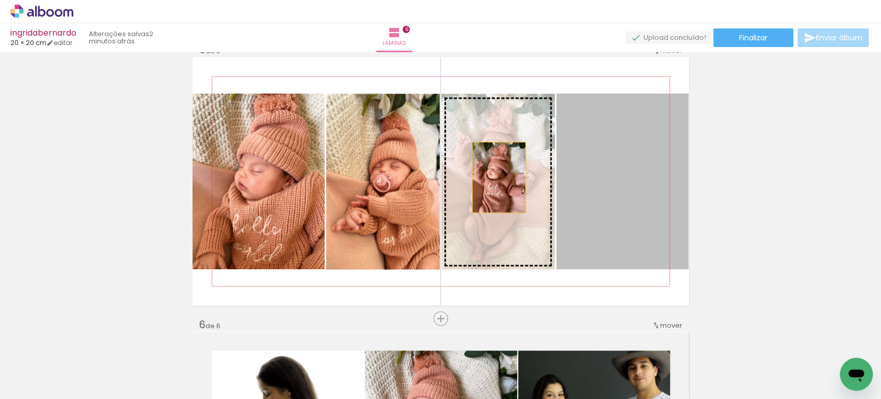
drag, startPoint x: 602, startPoint y: 182, endPoint x: 495, endPoint y: 177, distance: 107.5
click at [0, 0] on slot at bounding box center [0, 0] width 0 height 0
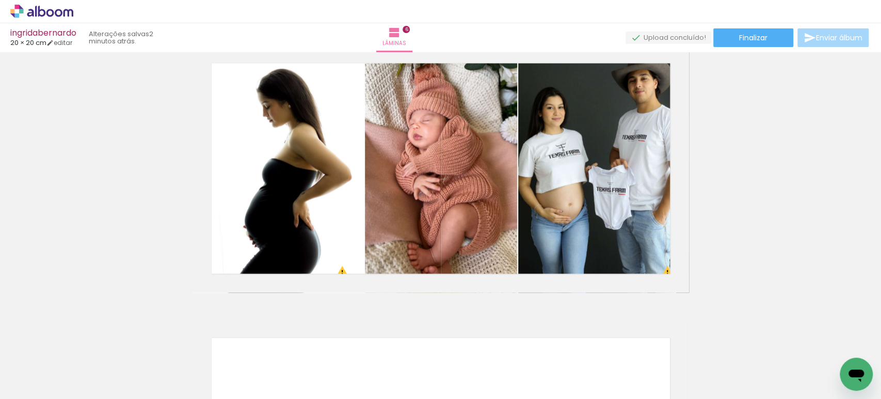
scroll to position [1408, 0]
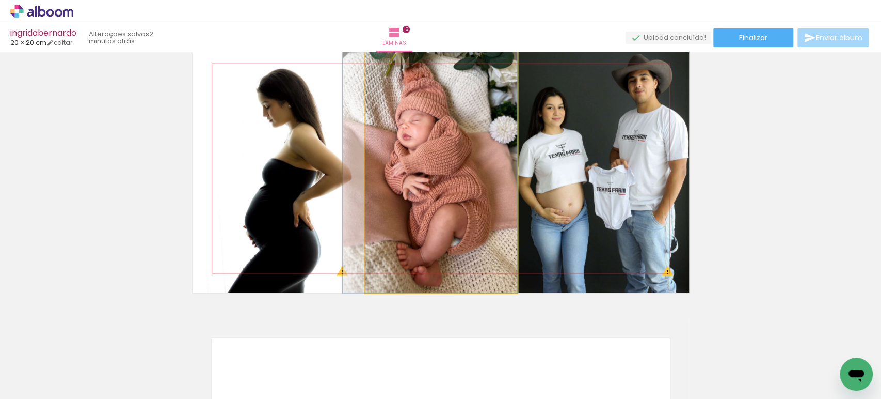
drag, startPoint x: 456, startPoint y: 190, endPoint x: 450, endPoint y: 191, distance: 6.2
drag, startPoint x: 433, startPoint y: 186, endPoint x: 306, endPoint y: 183, distance: 127.0
click at [0, 0] on slot at bounding box center [0, 0] width 0 height 0
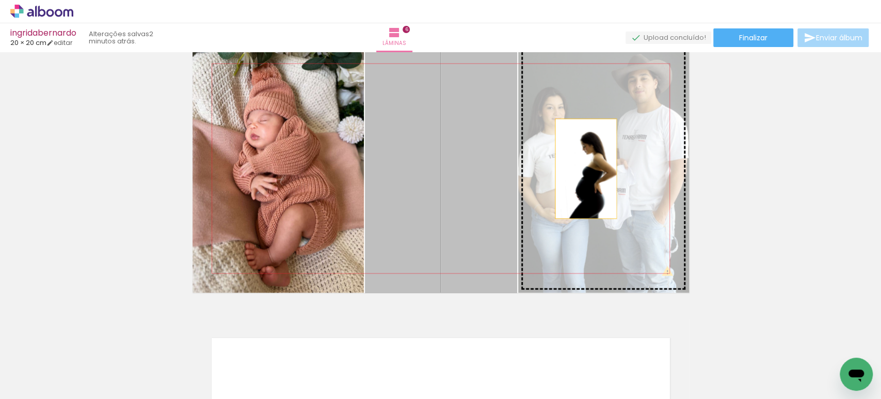
drag, startPoint x: 434, startPoint y: 189, endPoint x: 614, endPoint y: 166, distance: 181.7
click at [0, 0] on slot at bounding box center [0, 0] width 0 height 0
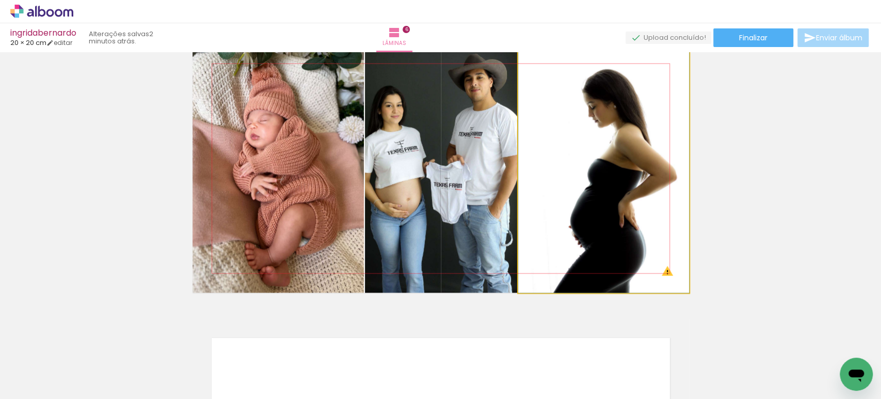
drag, startPoint x: 587, startPoint y: 173, endPoint x: 563, endPoint y: 140, distance: 40.7
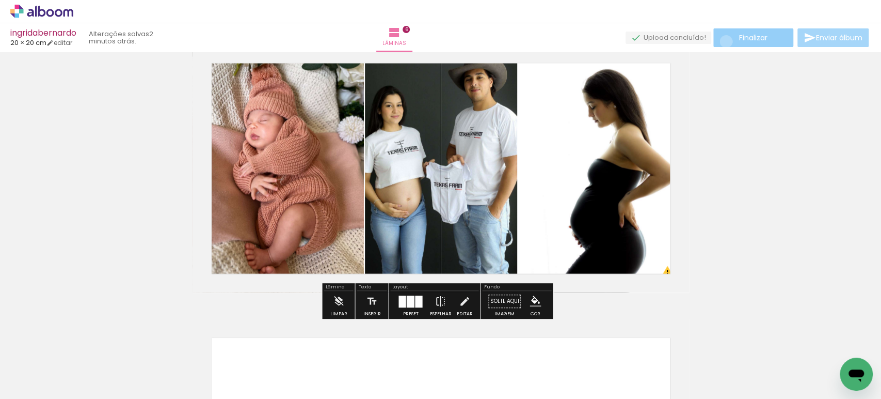
click at [722, 41] on paper-button "Finalizar" at bounding box center [753, 37] width 80 height 19
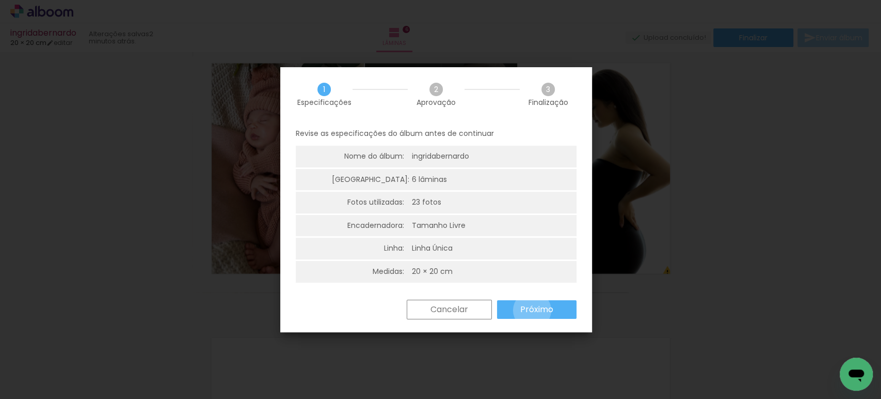
click at [0, 0] on slot "Próximo" at bounding box center [0, 0] width 0 height 0
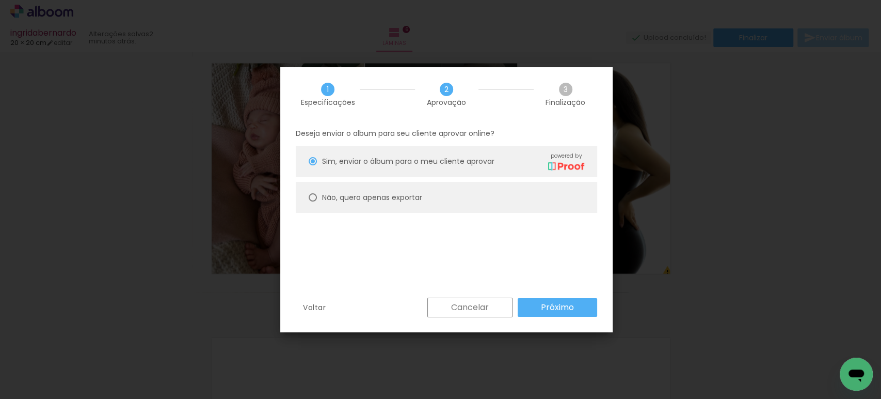
click at [410, 203] on paper-radio-button "Não, quero apenas exportar" at bounding box center [446, 197] width 301 height 31
type paper-radio-button "on"
click at [0, 0] on slot "Próximo" at bounding box center [0, 0] width 0 height 0
type input "Alta, 300 DPI"
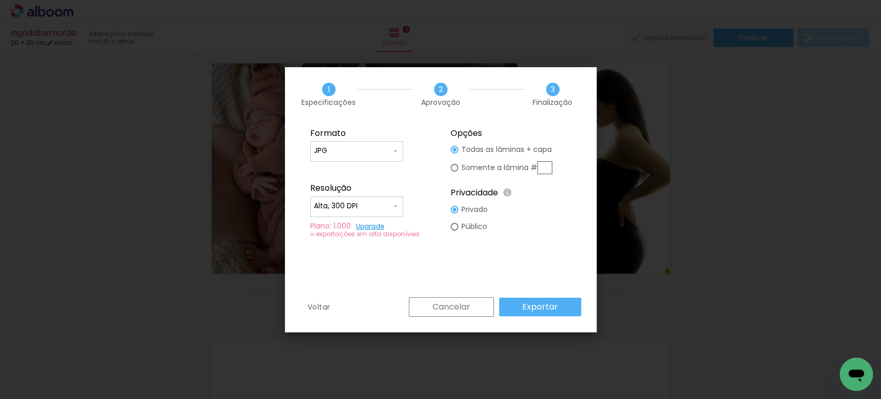
click at [371, 141] on paper-input-container "JPG" at bounding box center [356, 151] width 93 height 21
click at [357, 163] on paper-item "PDF" at bounding box center [356, 170] width 93 height 21
type input "PDF"
click at [353, 203] on input "Alta, 300 DPI" at bounding box center [352, 206] width 77 height 10
click at [345, 205] on div at bounding box center [356, 209] width 93 height 41
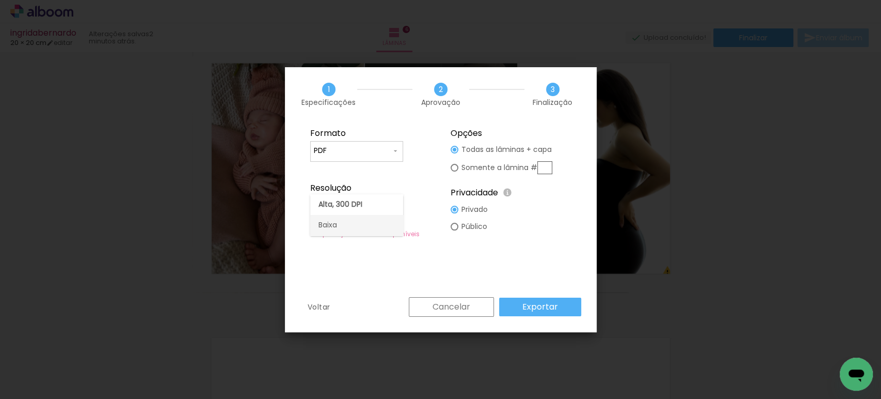
click at [341, 219] on paper-item "Baixa" at bounding box center [356, 225] width 93 height 21
type input "Baixa"
click at [0, 0] on slot "Exportar" at bounding box center [0, 0] width 0 height 0
